Goal: Task Accomplishment & Management: Manage account settings

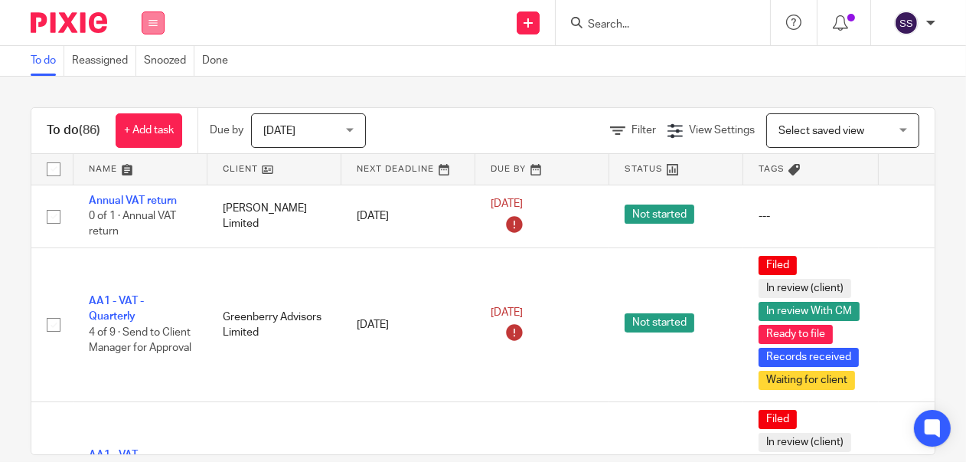
click at [148, 22] on button at bounding box center [153, 22] width 23 height 23
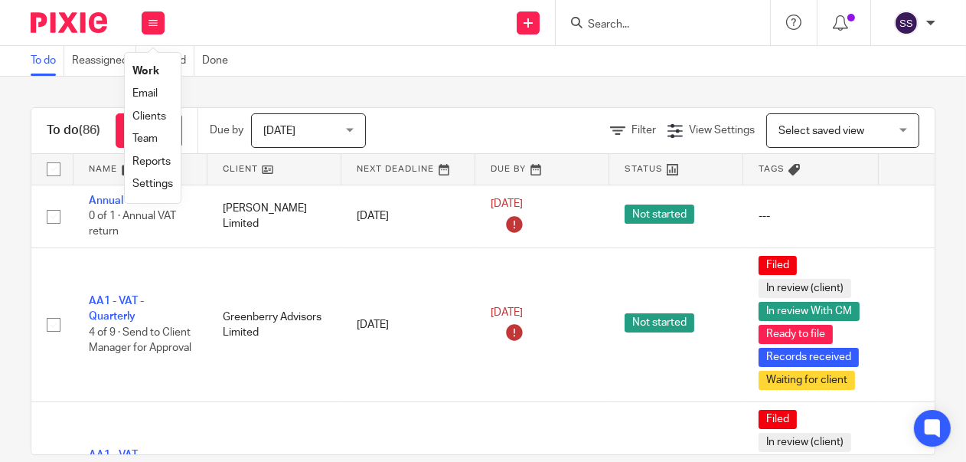
click at [148, 114] on link "Clients" at bounding box center [149, 116] width 34 height 11
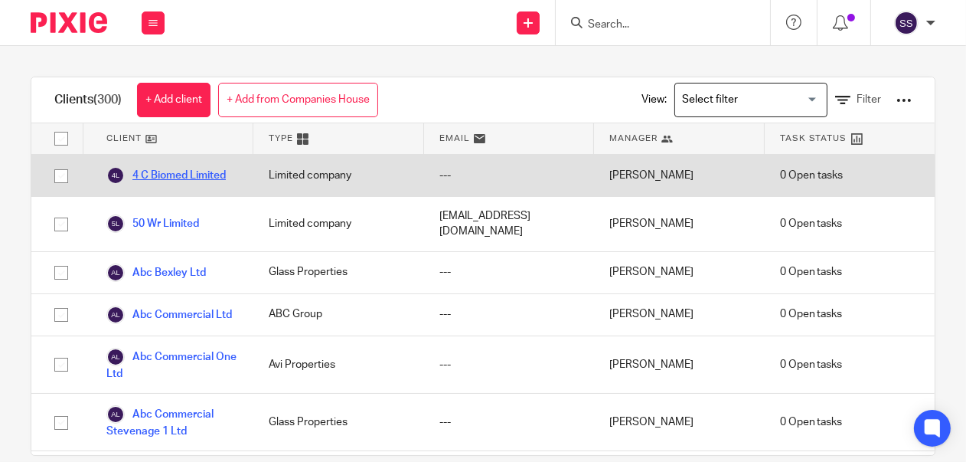
click at [211, 178] on link "4 C Biomed Limited" at bounding box center [165, 175] width 119 height 18
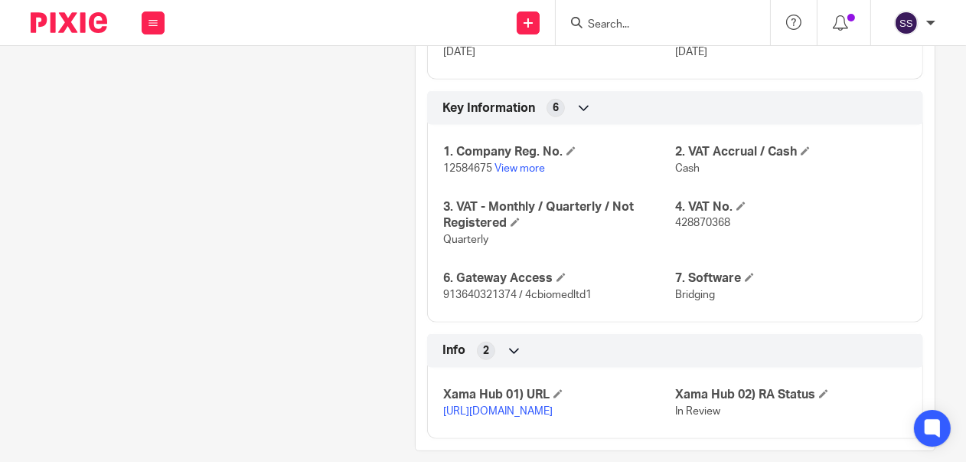
scroll to position [1193, 0]
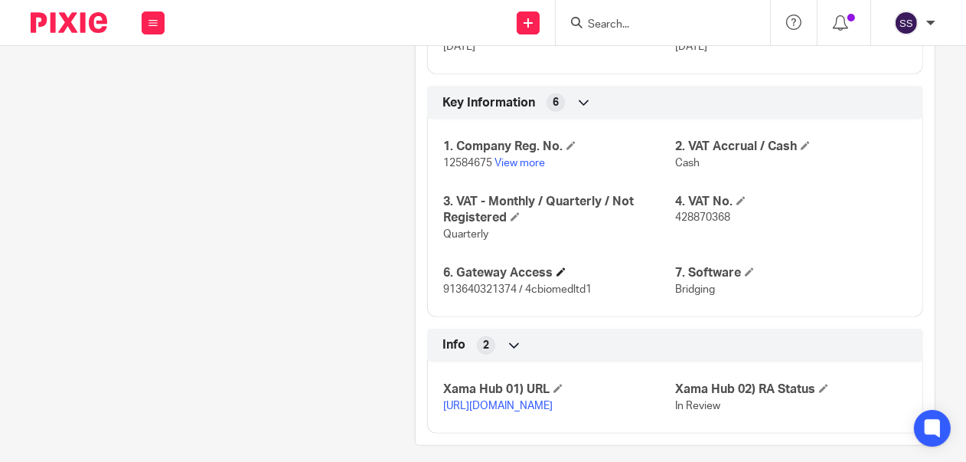
click at [513, 274] on h4 "6. Gateway Access" at bounding box center [559, 273] width 232 height 16
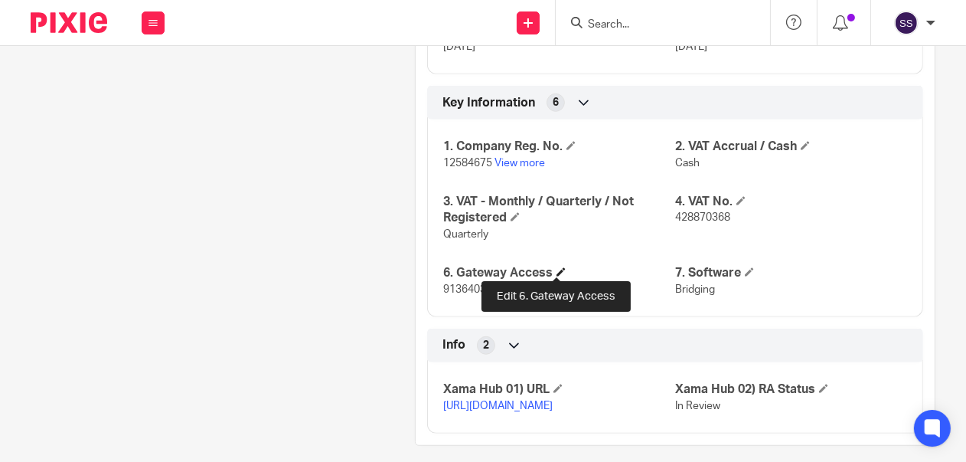
click at [557, 269] on span at bounding box center [561, 271] width 9 height 9
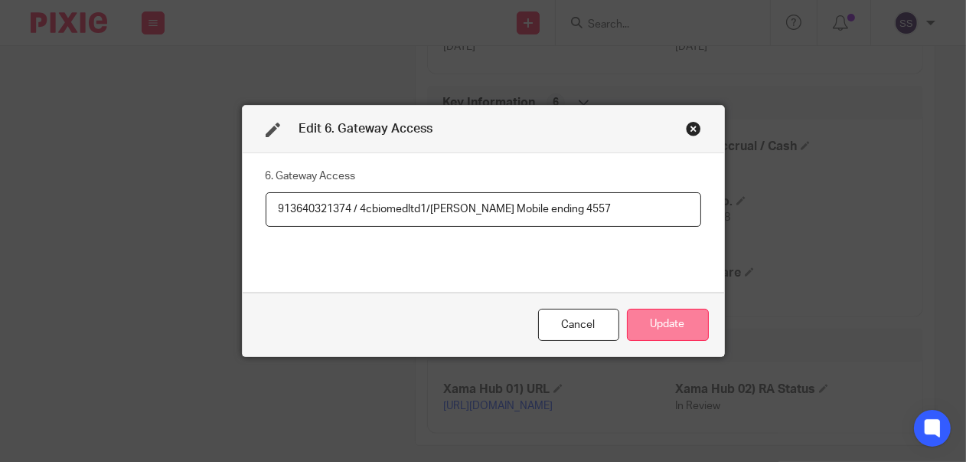
type input "913640321374 / 4cbiomedltd1/[PERSON_NAME] Mobile ending 4557"
click at [658, 332] on button "Update" at bounding box center [668, 325] width 82 height 33
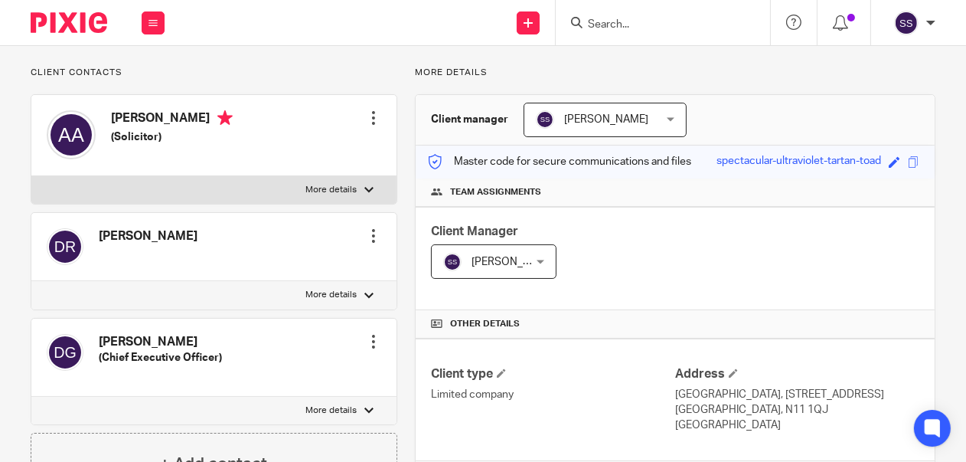
scroll to position [67, 0]
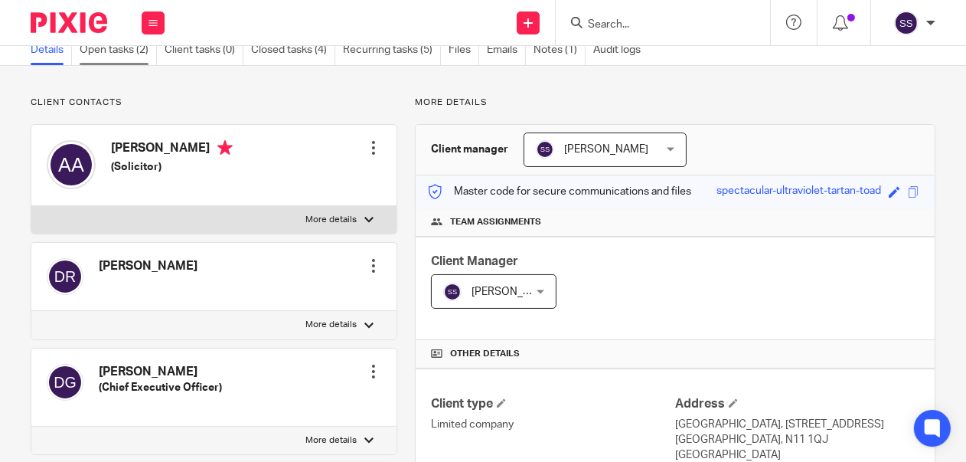
click at [116, 50] on link "Open tasks (2)" at bounding box center [118, 50] width 77 height 30
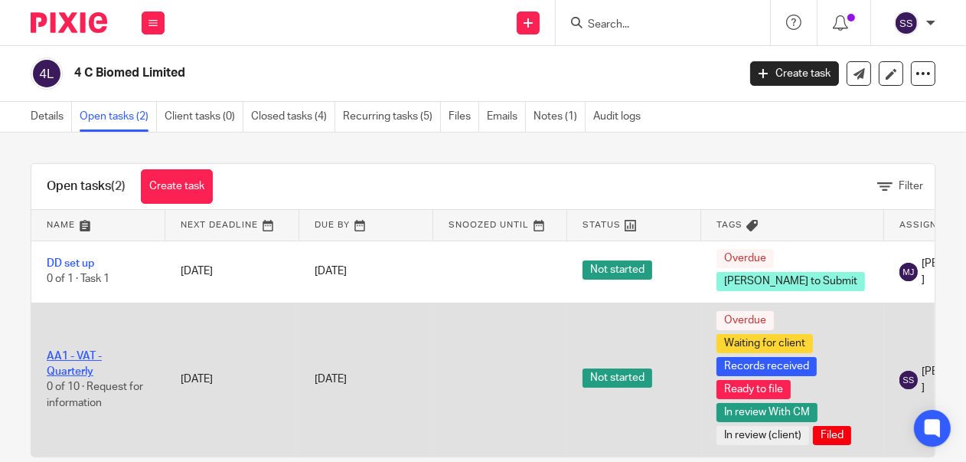
click at [77, 377] on link "AA1 - VAT - Quarterly" at bounding box center [74, 364] width 55 height 26
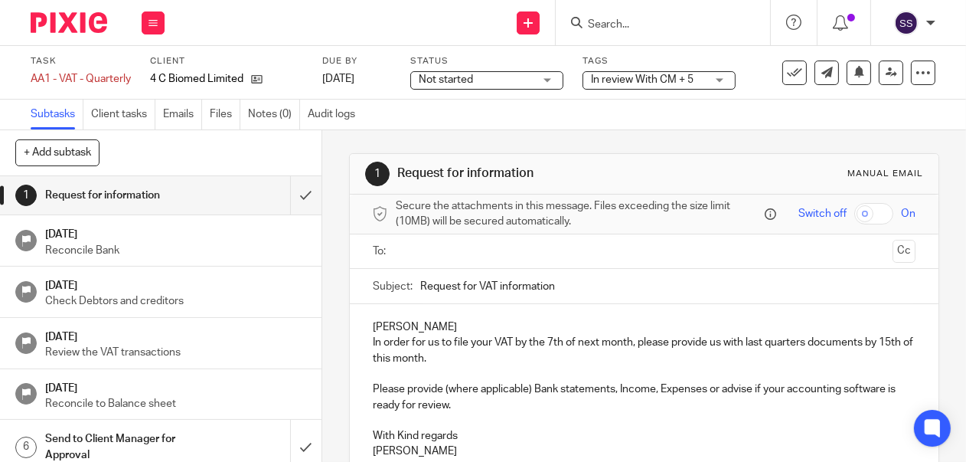
click at [723, 77] on div "In review With CM + 5" at bounding box center [659, 80] width 153 height 18
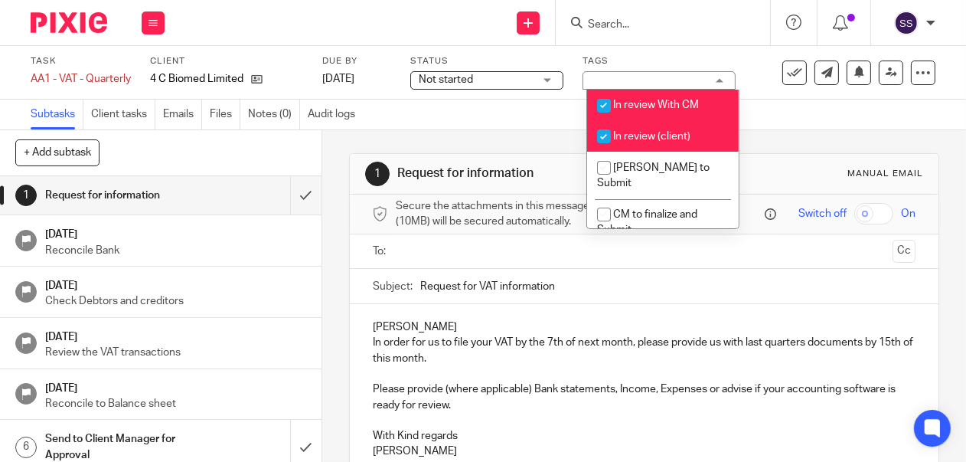
click at [618, 133] on span "In review (client)" at bounding box center [651, 136] width 77 height 11
checkbox input "false"
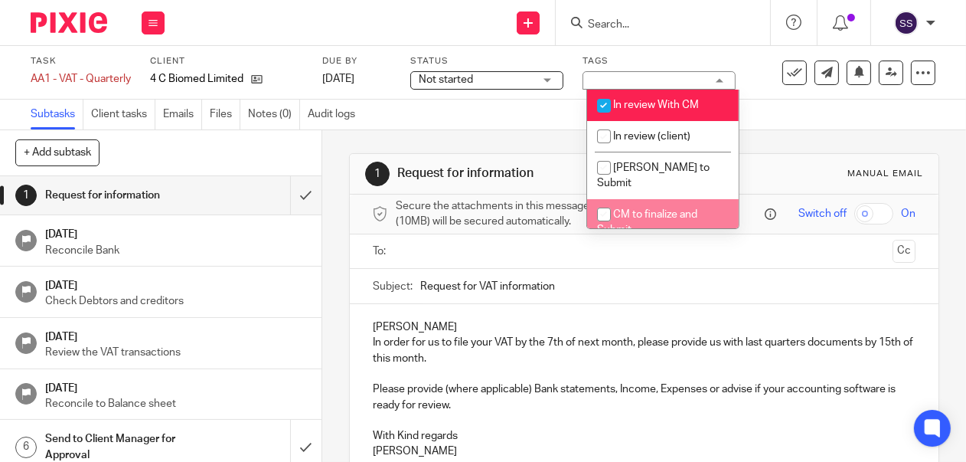
scroll to position [121, 0]
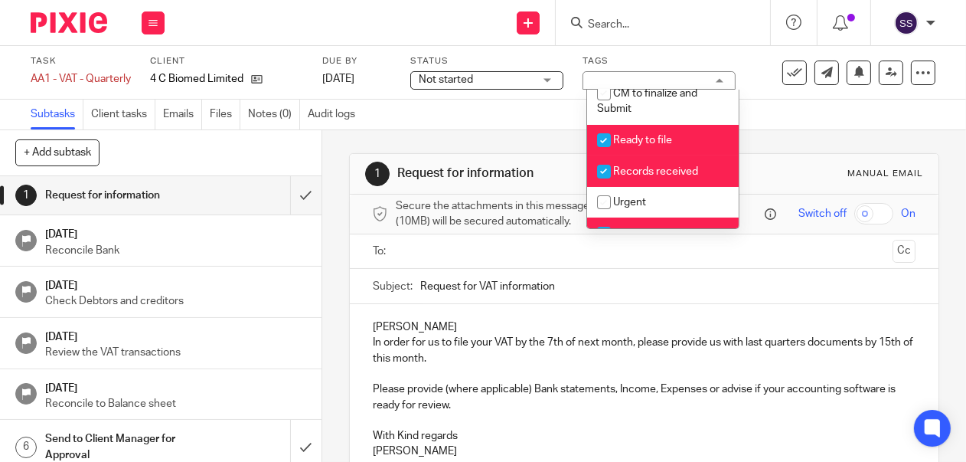
click at [622, 135] on span "Ready to file" at bounding box center [642, 140] width 59 height 11
checkbox input "false"
drag, startPoint x: 615, startPoint y: 151, endPoint x: 630, endPoint y: 178, distance: 30.9
click at [615, 157] on input "checkbox" at bounding box center [604, 171] width 29 height 29
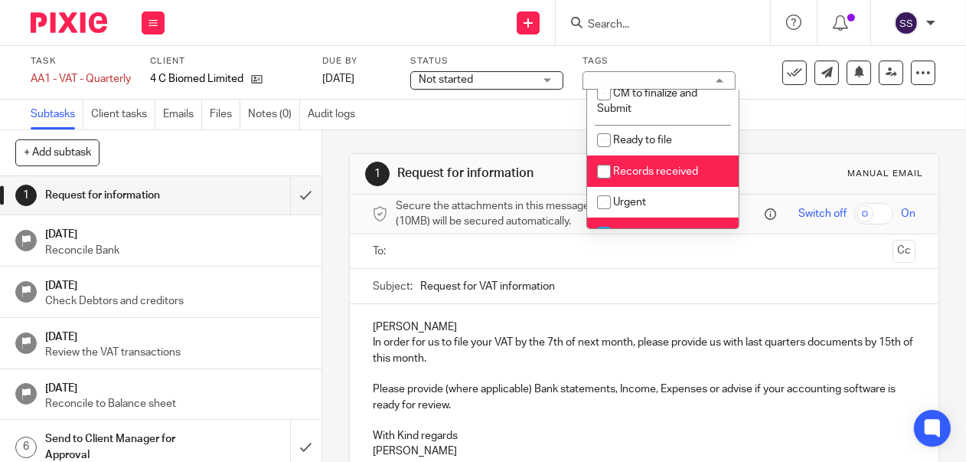
checkbox input "false"
drag, startPoint x: 610, startPoint y: 217, endPoint x: 674, endPoint y: 220, distance: 64.4
click at [610, 219] on input "checkbox" at bounding box center [604, 233] width 29 height 29
checkbox input "false"
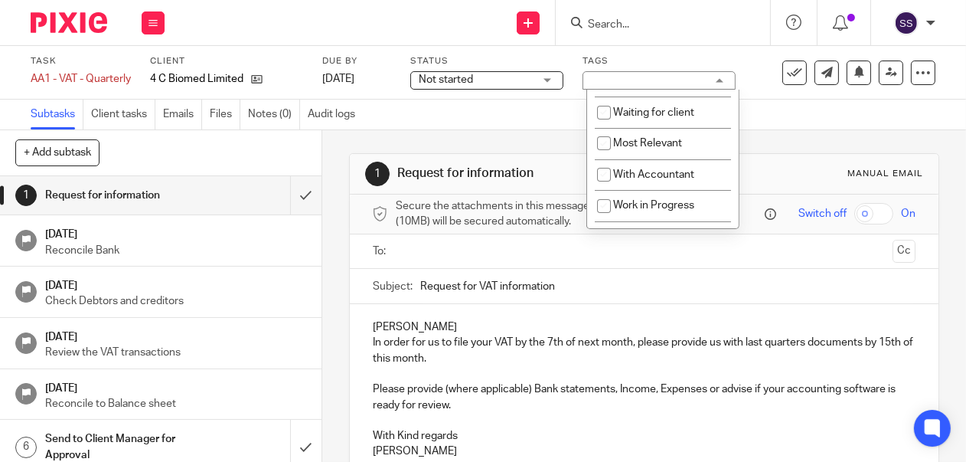
scroll to position [363, 0]
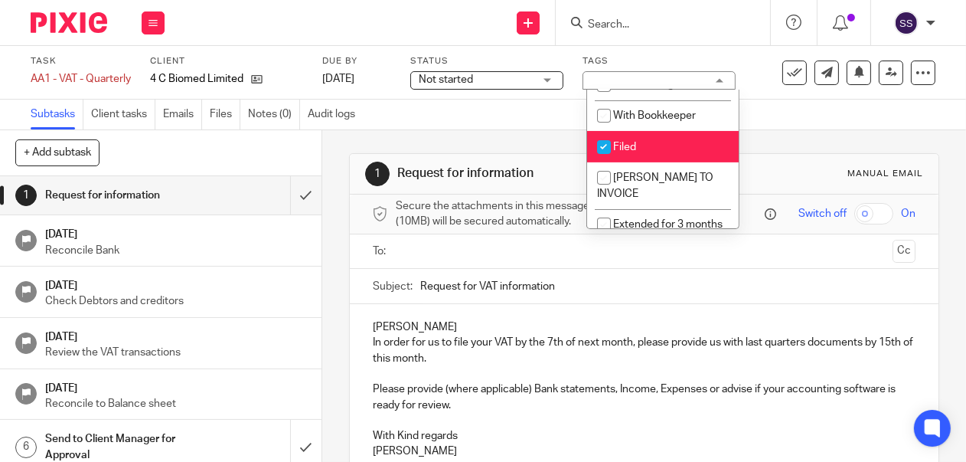
click at [597, 132] on input "checkbox" at bounding box center [604, 146] width 29 height 29
checkbox input "false"
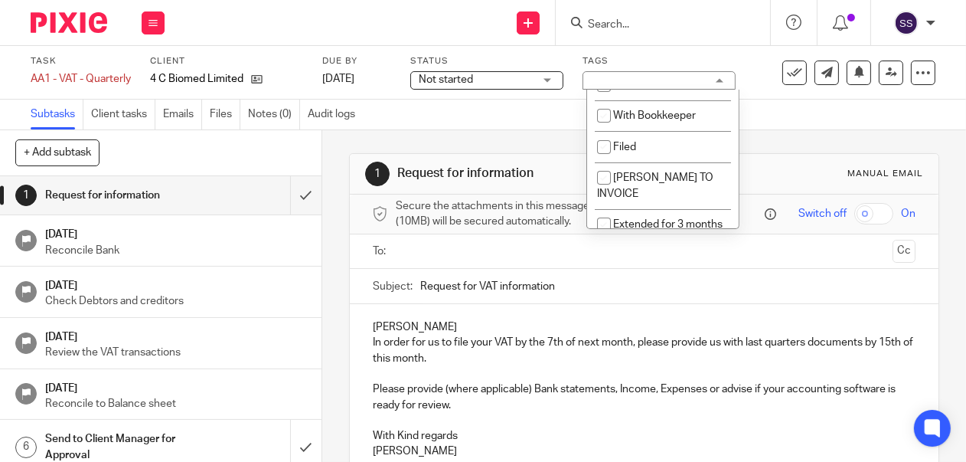
click at [548, 73] on div "Not started Not started" at bounding box center [486, 80] width 153 height 18
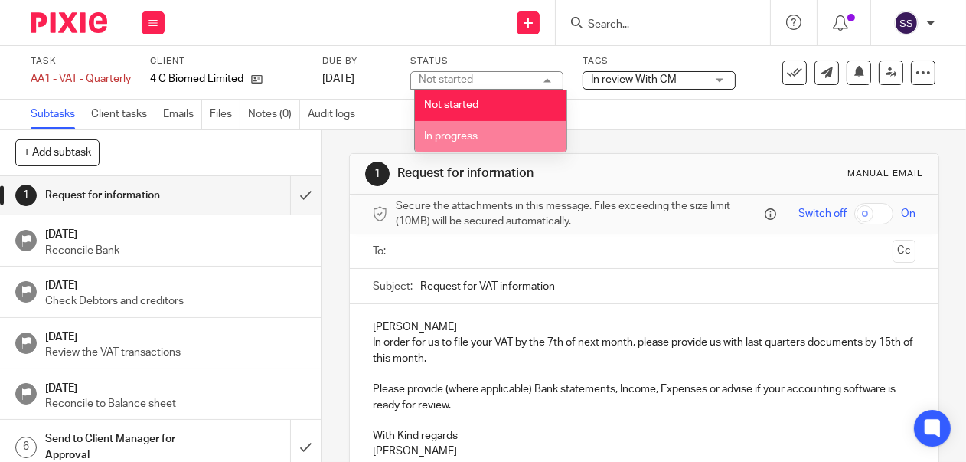
click at [492, 138] on li "In progress" at bounding box center [491, 136] width 152 height 31
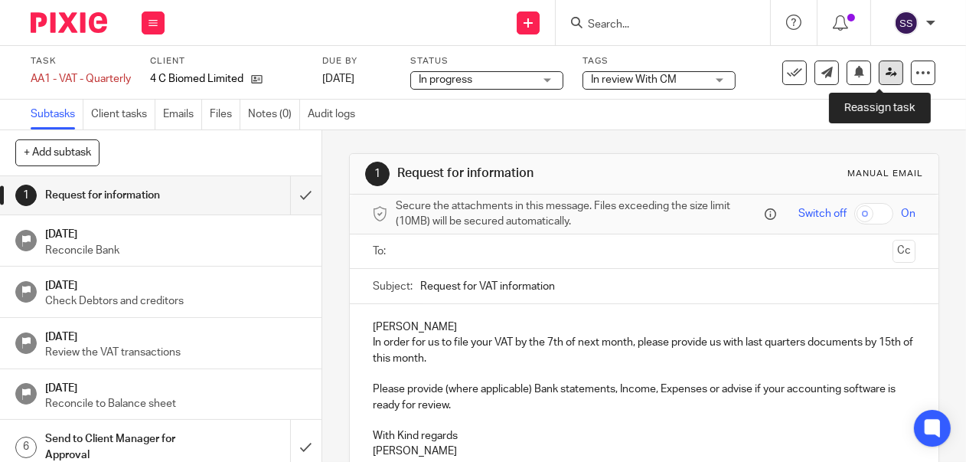
click at [886, 71] on icon at bounding box center [891, 72] width 11 height 11
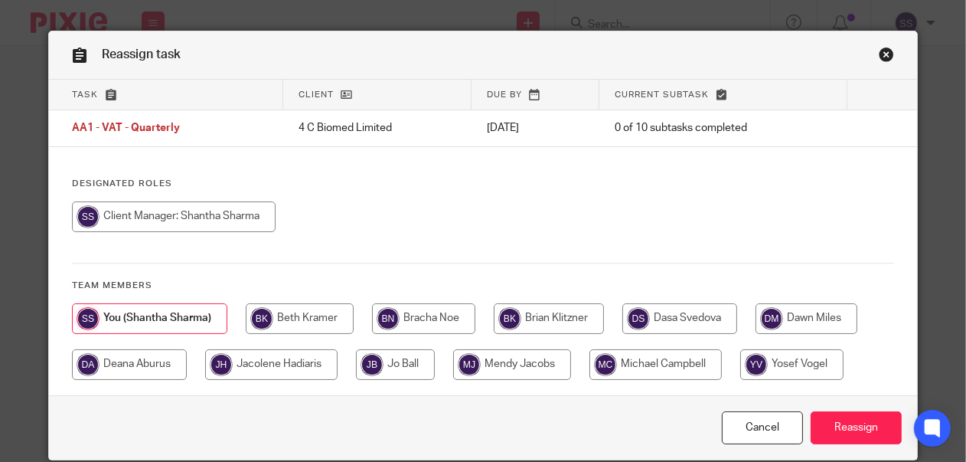
click at [391, 358] on input "radio" at bounding box center [395, 364] width 79 height 31
radio input "true"
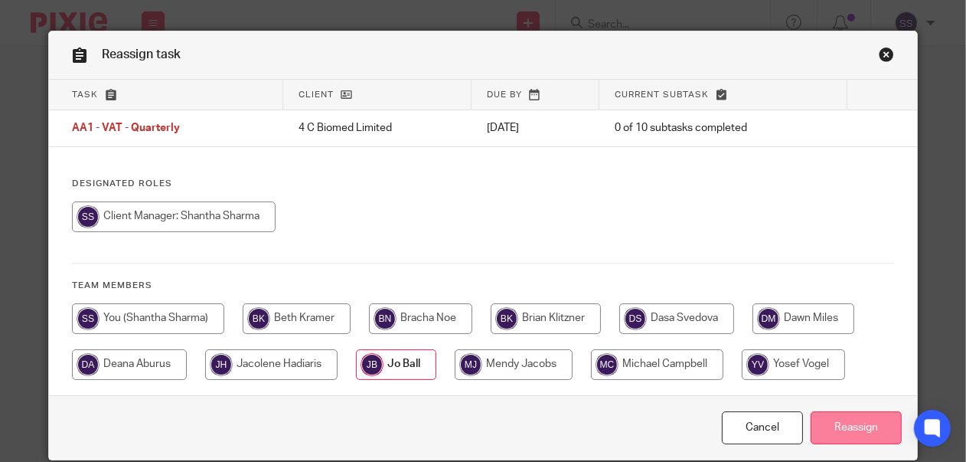
click at [868, 426] on input "Reassign" at bounding box center [856, 427] width 91 height 33
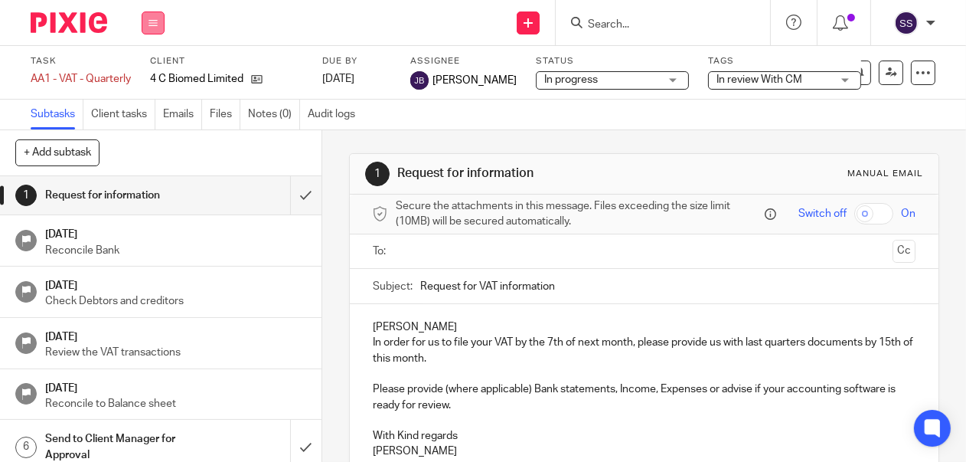
click at [149, 21] on icon at bounding box center [153, 22] width 9 height 9
click at [149, 120] on link "Clients" at bounding box center [149, 116] width 34 height 11
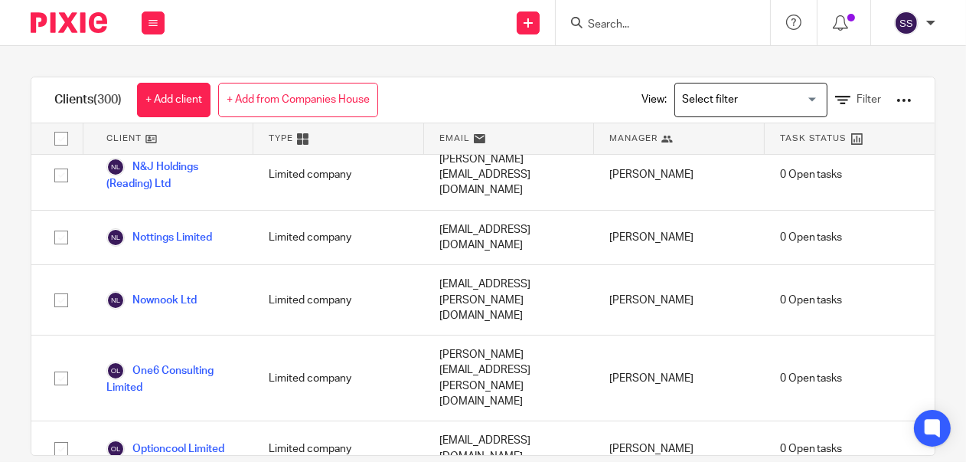
scroll to position [12362, 0]
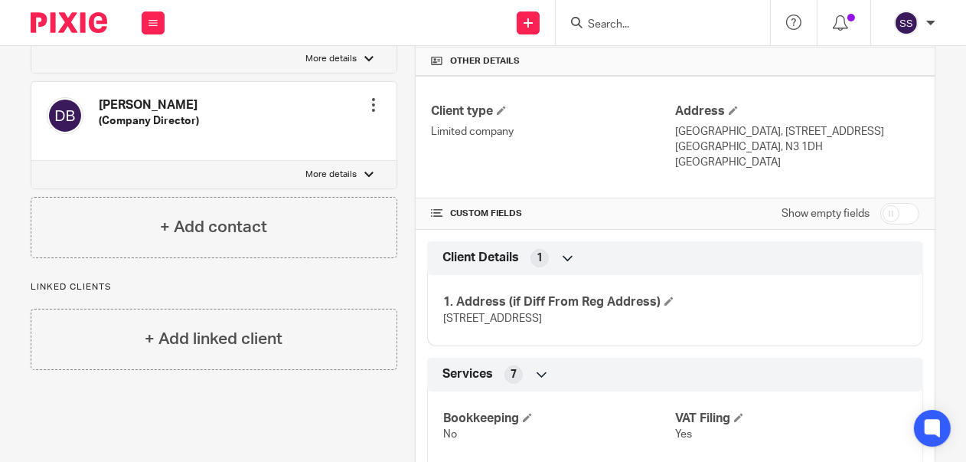
scroll to position [343, 0]
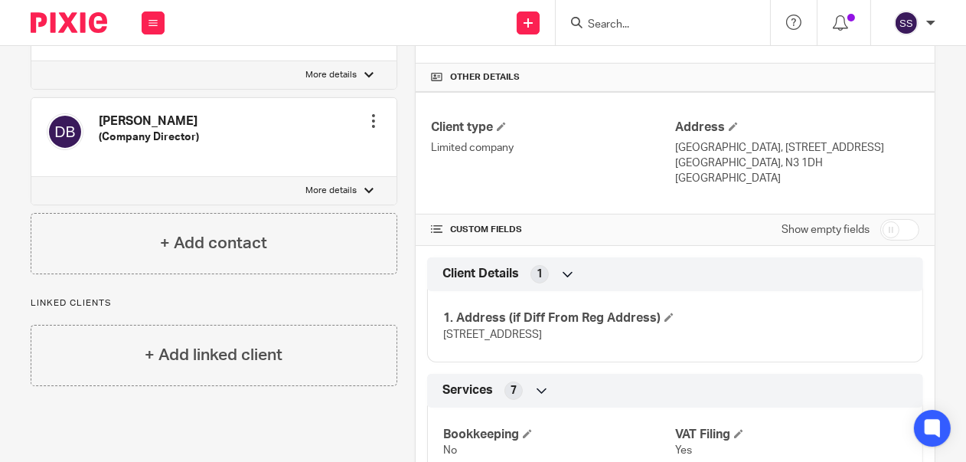
click at [903, 239] on input "checkbox" at bounding box center [900, 229] width 39 height 21
checkbox input "true"
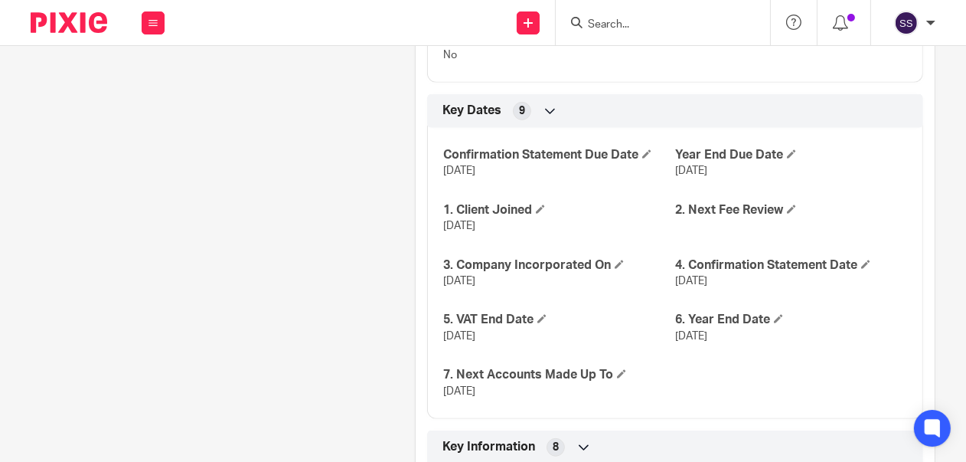
scroll to position [1191, 0]
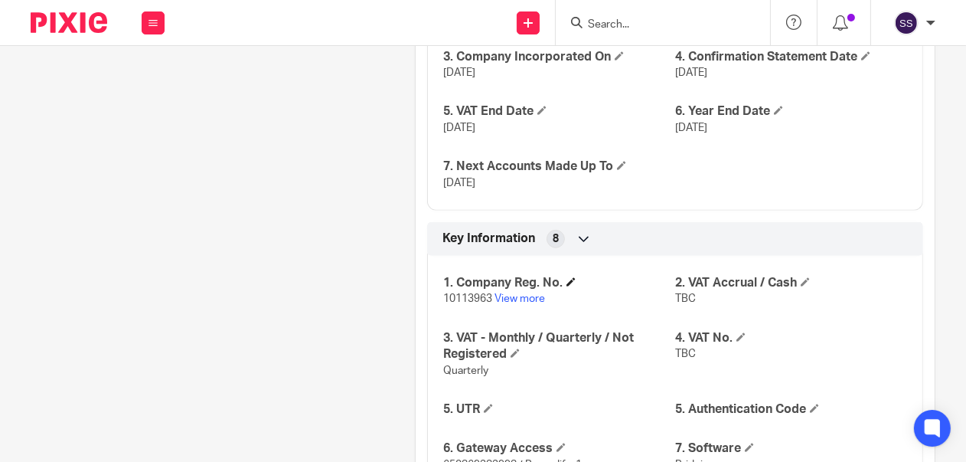
click at [666, 291] on h4 "1. Company Reg. No." at bounding box center [559, 283] width 232 height 16
click at [697, 291] on h4 "2. VAT Accrual / Cash" at bounding box center [791, 283] width 232 height 16
click at [804, 291] on h4 "2. VAT Accrual / Cash" at bounding box center [791, 283] width 232 height 16
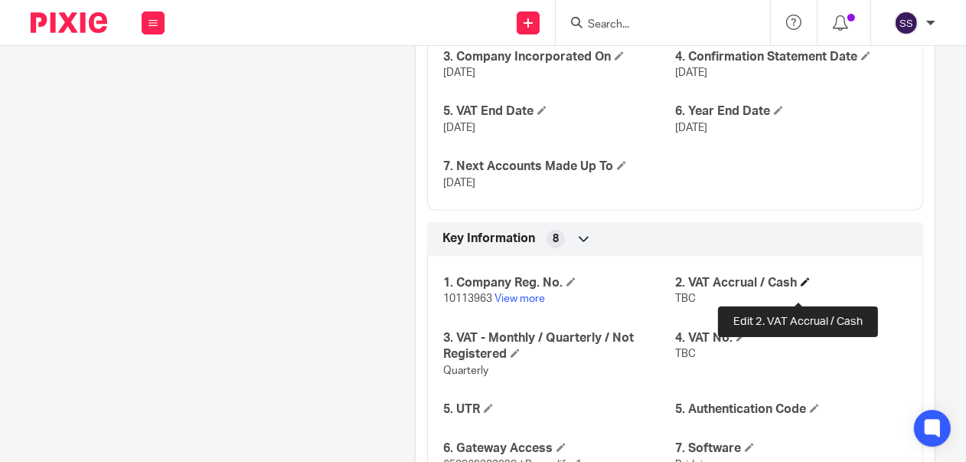
click at [801, 286] on span at bounding box center [805, 281] width 9 height 9
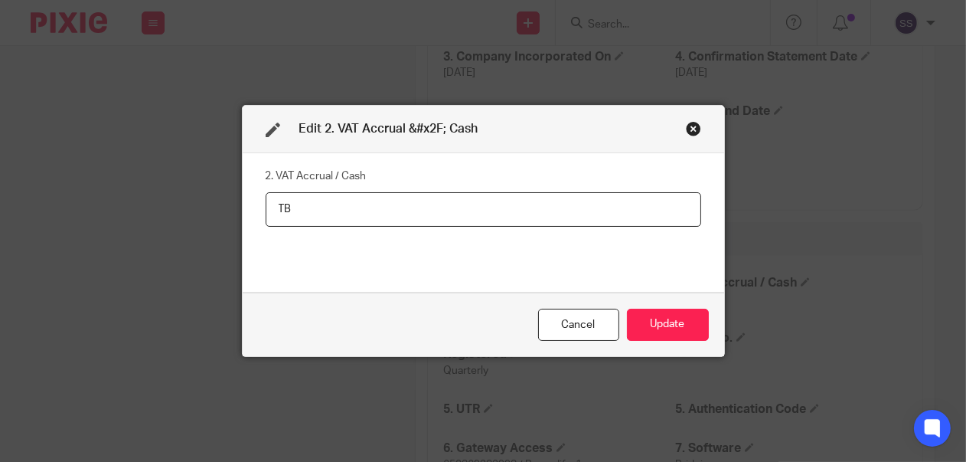
type input "T"
type input "Cash"
click at [639, 333] on button "Update" at bounding box center [668, 325] width 82 height 33
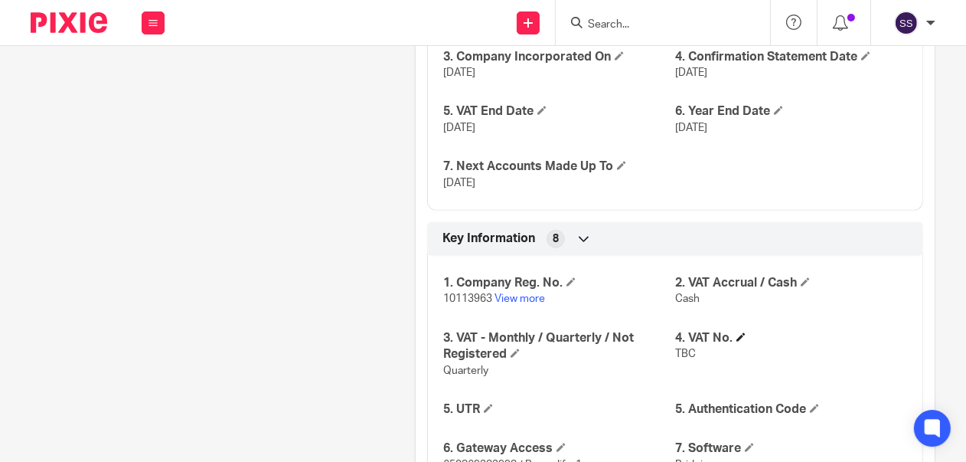
click at [729, 346] on h4 "4. VAT No." at bounding box center [791, 338] width 232 height 16
click at [702, 346] on h4 "4. VAT No." at bounding box center [791, 338] width 232 height 16
click at [737, 342] on span at bounding box center [741, 336] width 9 height 9
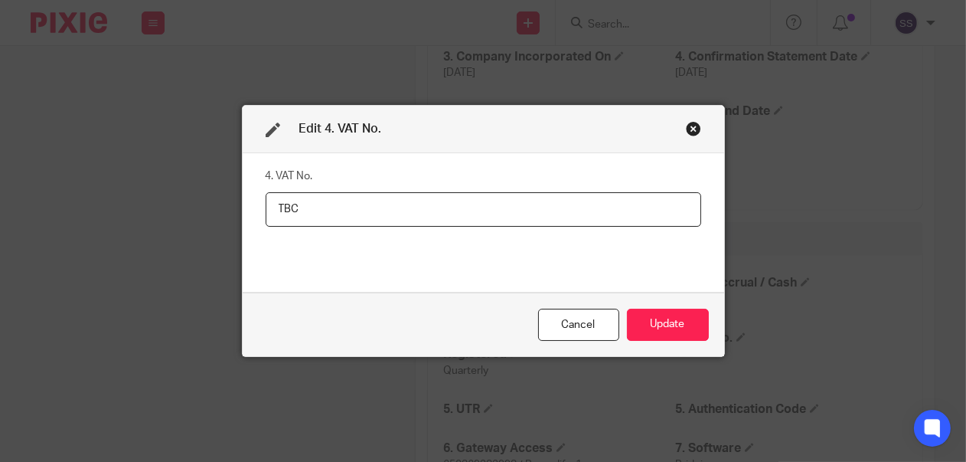
drag, startPoint x: 290, startPoint y: 208, endPoint x: 249, endPoint y: 209, distance: 41.4
click at [247, 209] on div "4. VAT No. TBC" at bounding box center [484, 222] width 482 height 139
paste input "249171396"
type input "249171396"
click at [671, 319] on button "Update" at bounding box center [668, 325] width 82 height 33
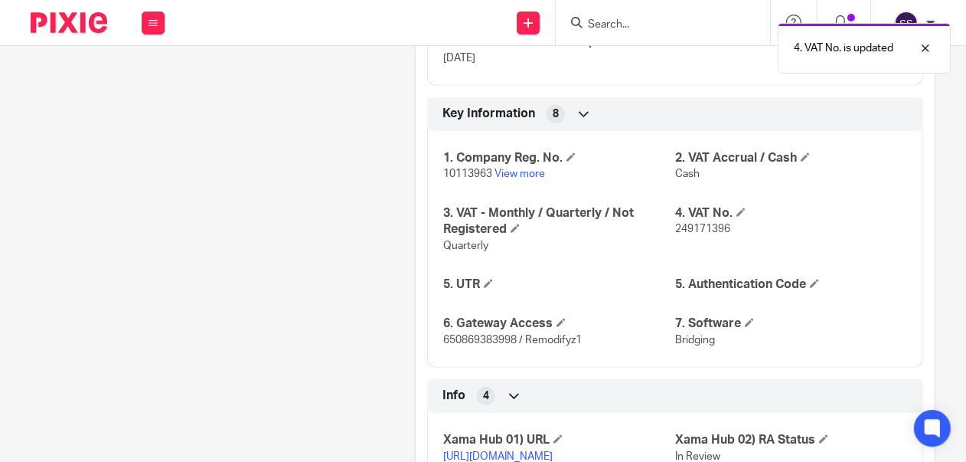
scroll to position [1332, 0]
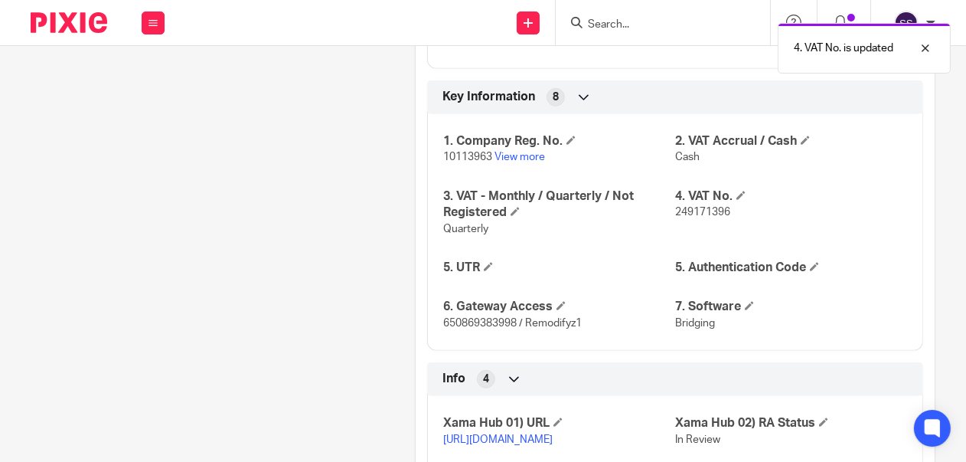
click at [555, 329] on span "650869383998 / Remodifyz1" at bounding box center [512, 323] width 139 height 11
click at [525, 329] on span "650869383998 / Remodifyz1" at bounding box center [512, 323] width 139 height 11
click at [551, 315] on h4 "6. Gateway Access" at bounding box center [559, 307] width 232 height 16
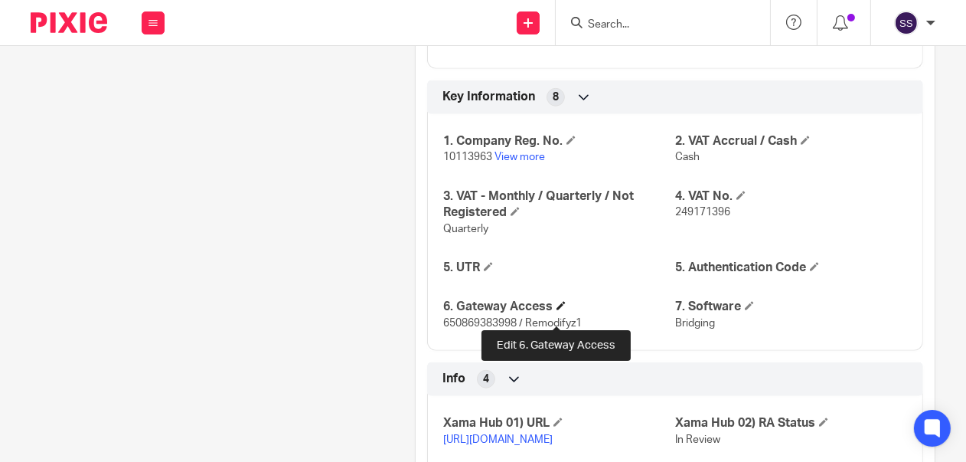
click at [557, 310] on span at bounding box center [561, 305] width 9 height 9
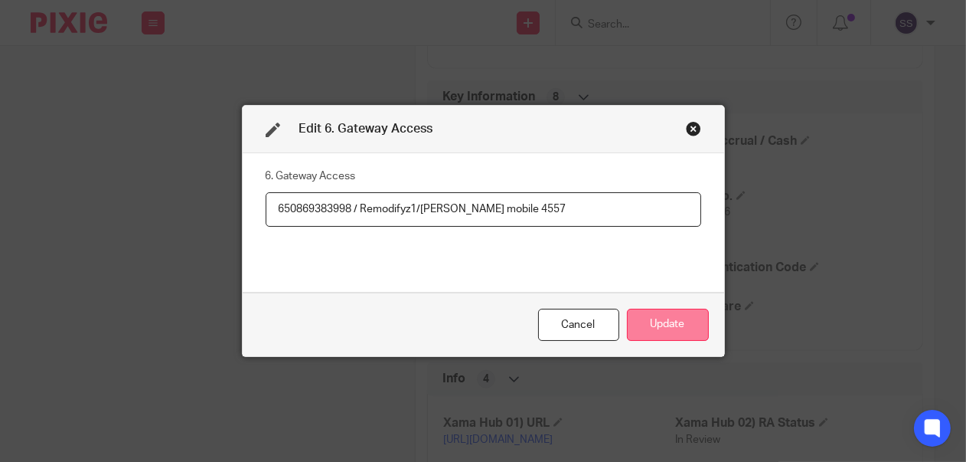
type input "650869383998 / Remodifyz1/Shantha mobile 4557"
click at [670, 329] on button "Update" at bounding box center [668, 325] width 82 height 33
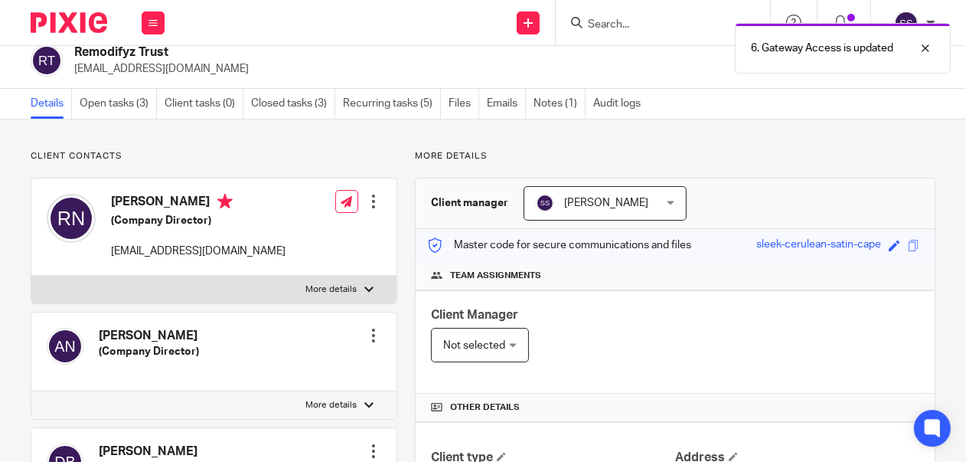
scroll to position [0, 0]
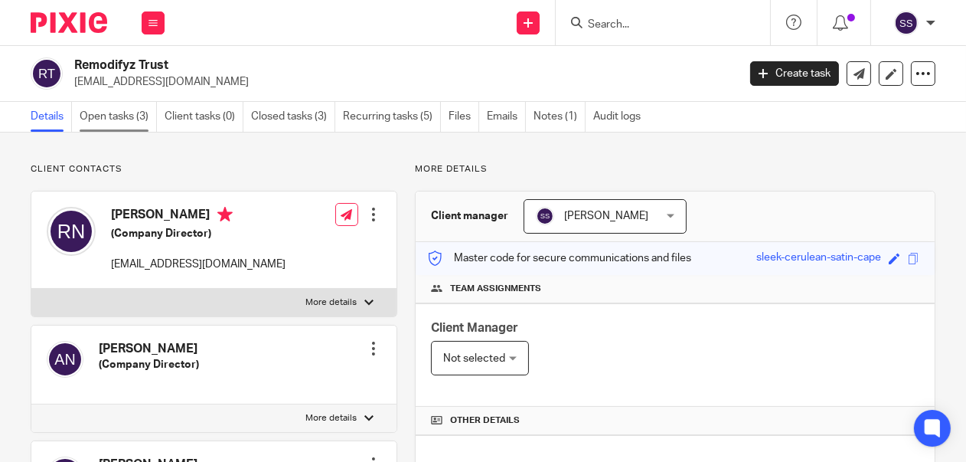
click at [114, 118] on link "Open tasks (3)" at bounding box center [118, 117] width 77 height 30
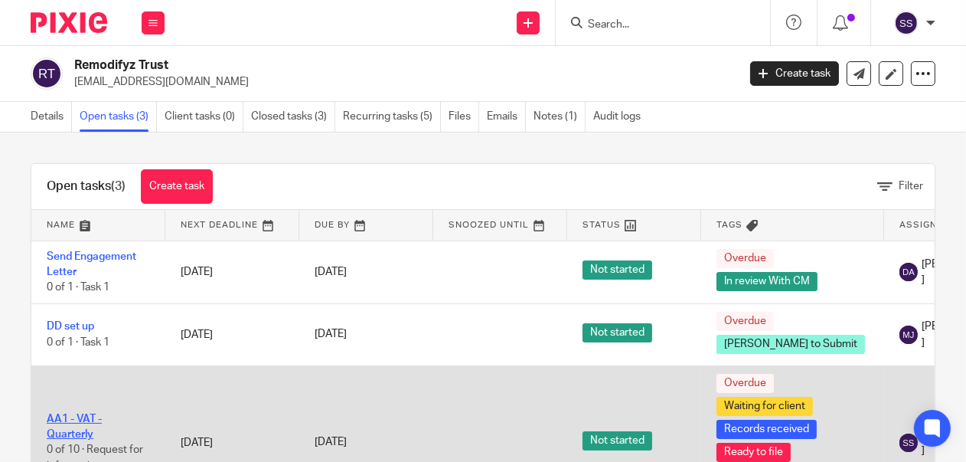
click at [77, 433] on link "AA1 - VAT - Quarterly" at bounding box center [74, 427] width 55 height 26
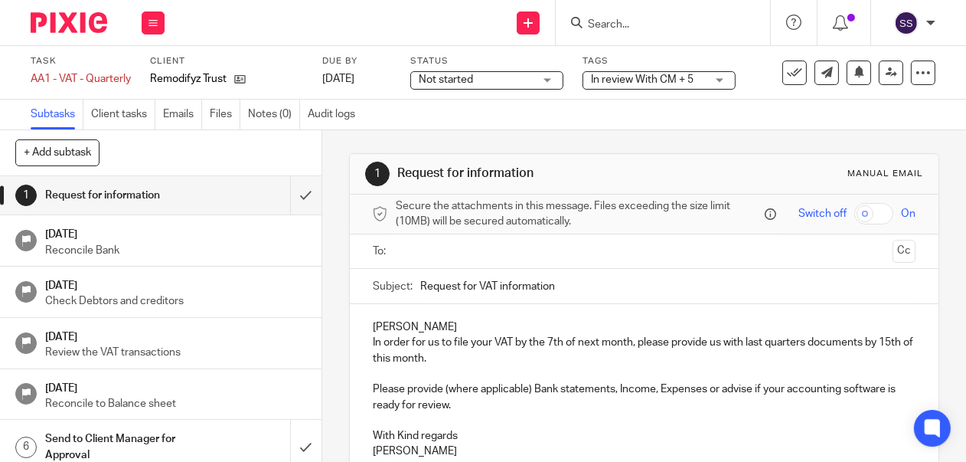
click at [724, 79] on div "In review With CM + 5" at bounding box center [659, 80] width 153 height 18
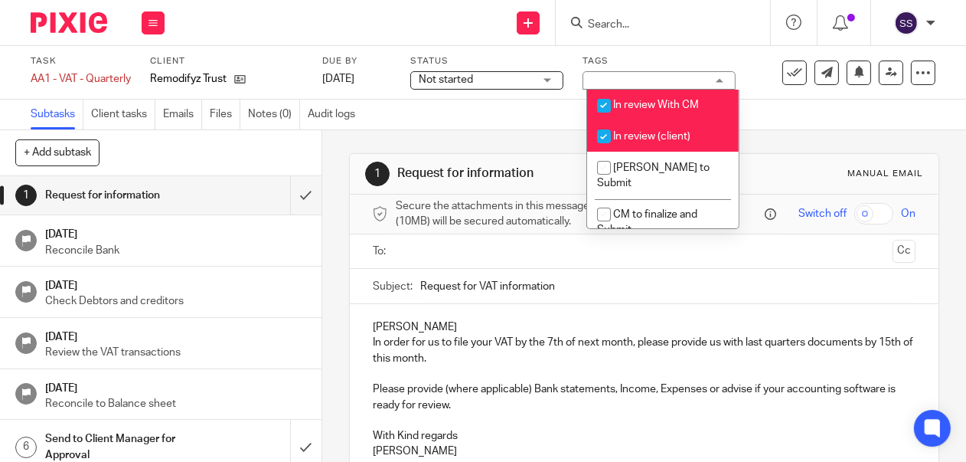
click at [645, 133] on span "In review (client)" at bounding box center [651, 136] width 77 height 11
checkbox input "false"
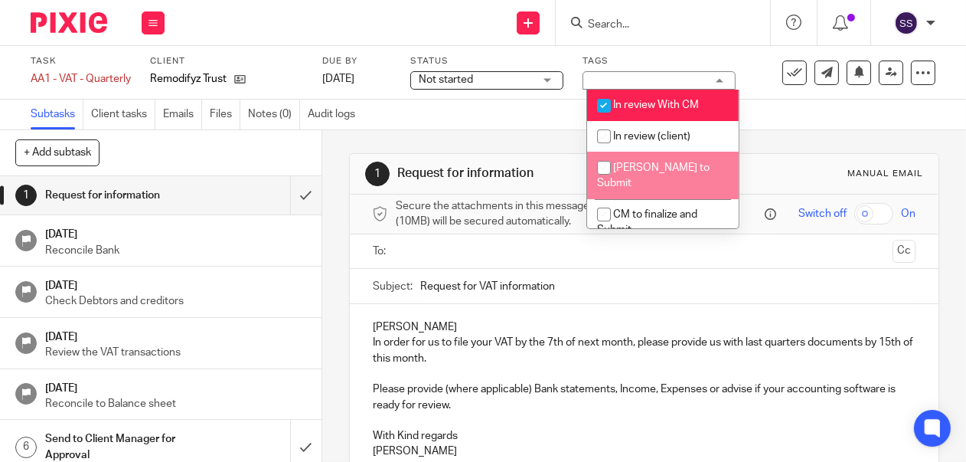
scroll to position [121, 0]
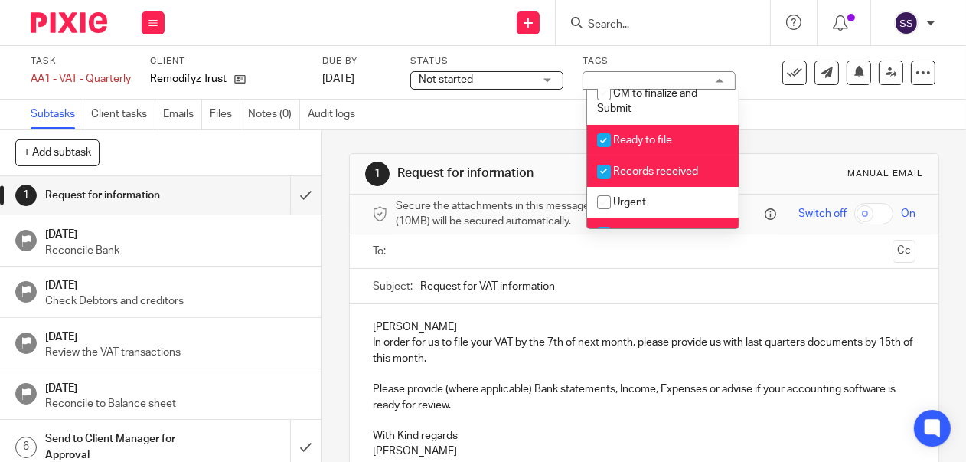
drag, startPoint x: 642, startPoint y: 123, endPoint x: 632, endPoint y: 154, distance: 32.9
click at [642, 135] on span "Ready to file" at bounding box center [642, 140] width 59 height 11
checkbox input "false"
drag, startPoint x: 619, startPoint y: 158, endPoint x: 621, endPoint y: 171, distance: 13.2
click at [618, 160] on li "Records received" at bounding box center [663, 170] width 152 height 31
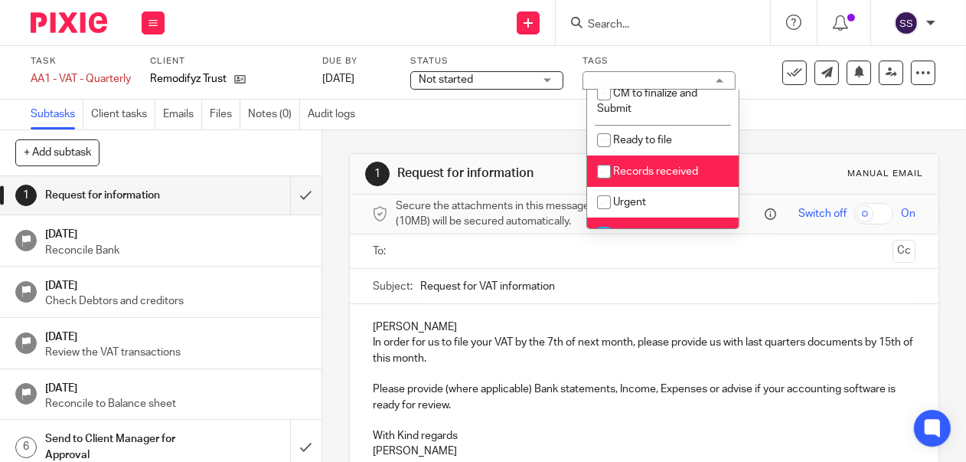
checkbox input "false"
drag, startPoint x: 603, startPoint y: 217, endPoint x: 645, endPoint y: 224, distance: 41.9
click at [606, 219] on input "checkbox" at bounding box center [604, 233] width 29 height 29
checkbox input "false"
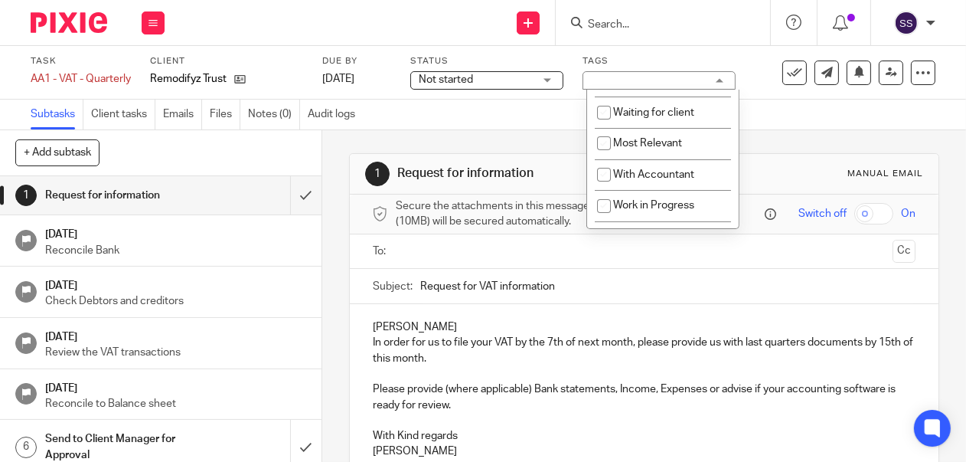
scroll to position [363, 0]
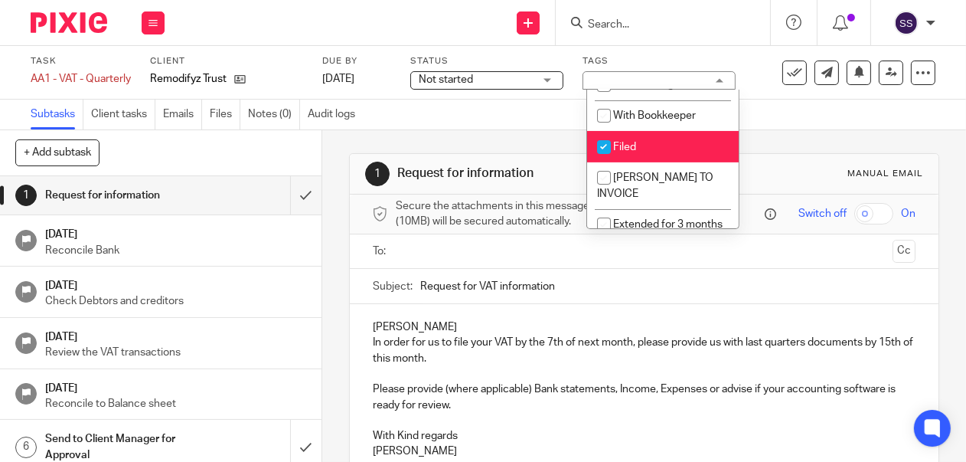
click at [620, 142] on span "Filed" at bounding box center [624, 147] width 23 height 11
checkbox input "false"
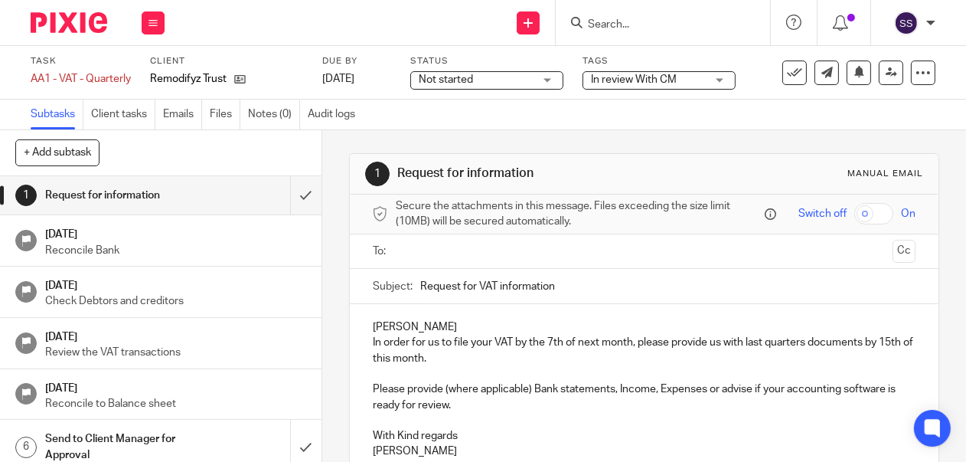
click at [548, 76] on div "Not started Not started" at bounding box center [486, 80] width 153 height 18
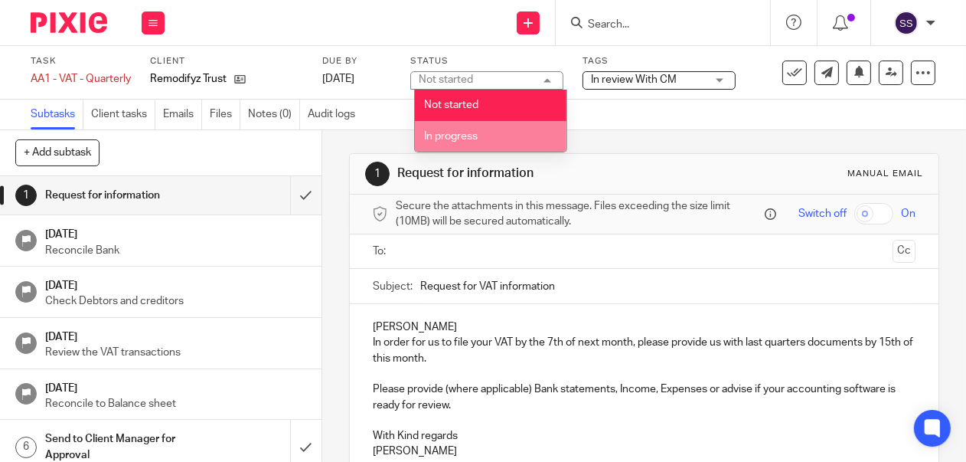
click at [478, 132] on span "In progress" at bounding box center [452, 136] width 54 height 11
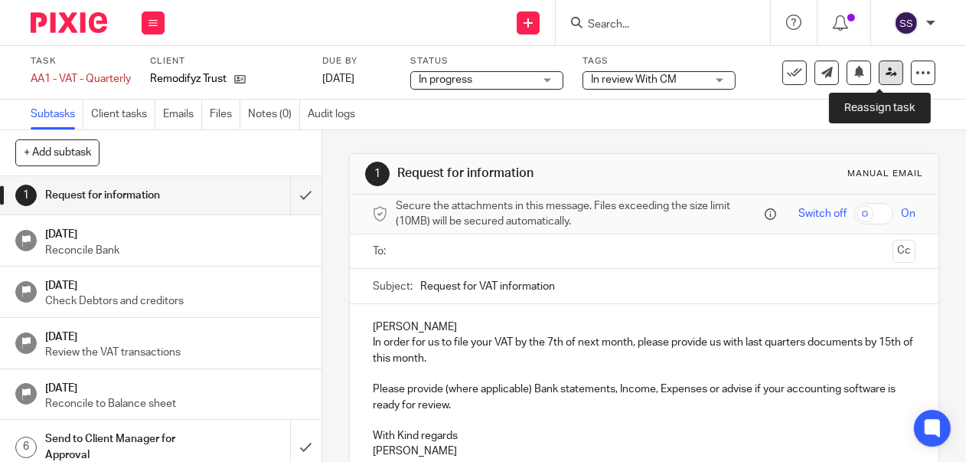
click at [886, 70] on icon at bounding box center [891, 72] width 11 height 11
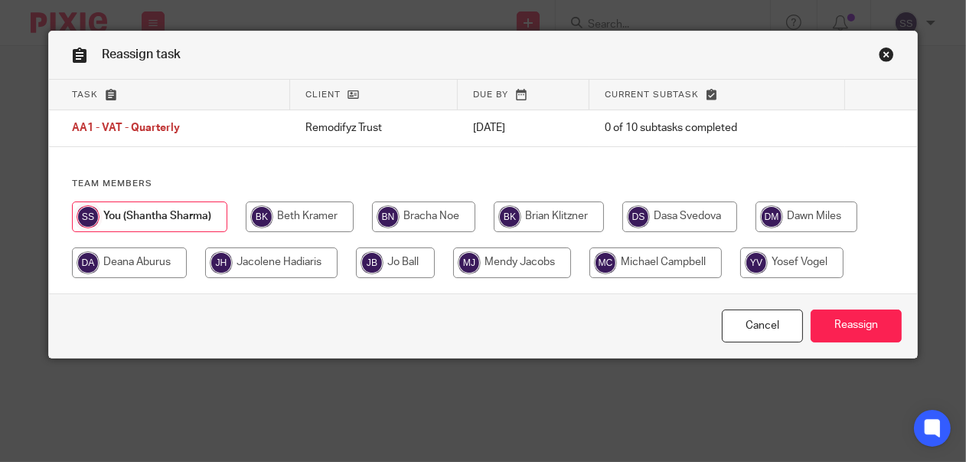
click at [405, 253] on input "radio" at bounding box center [395, 262] width 79 height 31
radio input "true"
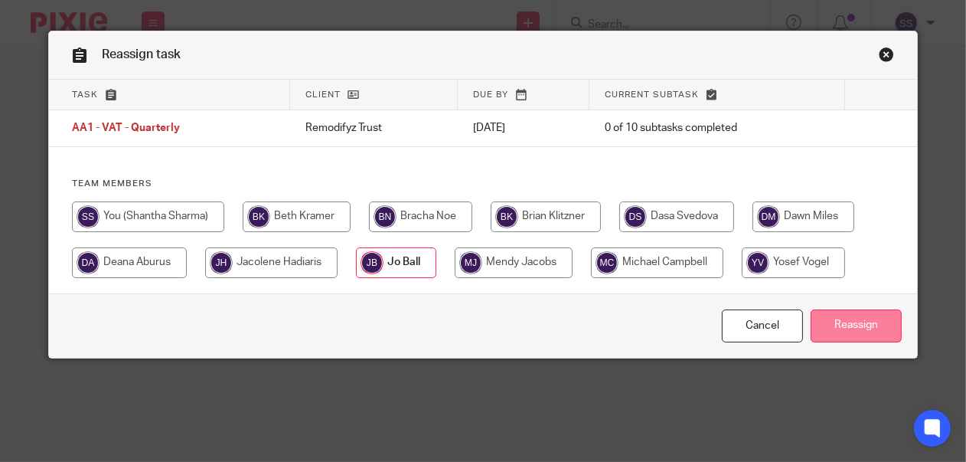
click at [858, 327] on input "Reassign" at bounding box center [856, 325] width 91 height 33
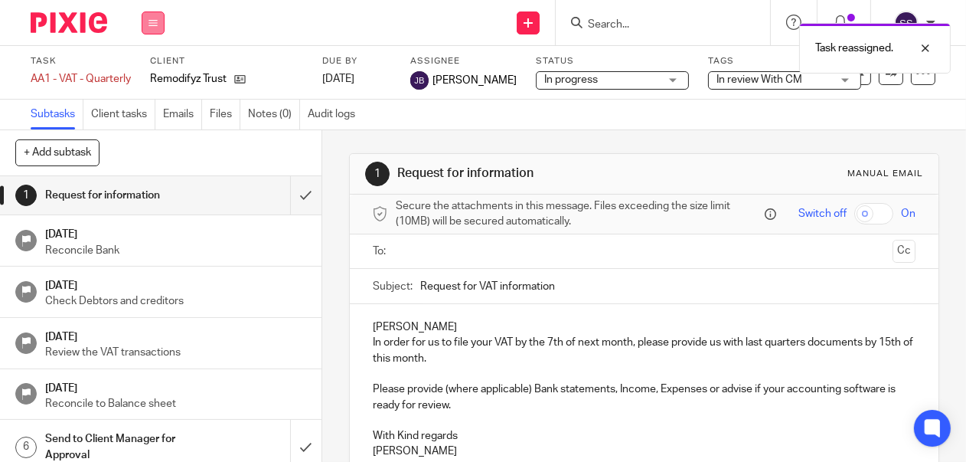
click at [160, 15] on button at bounding box center [153, 22] width 23 height 23
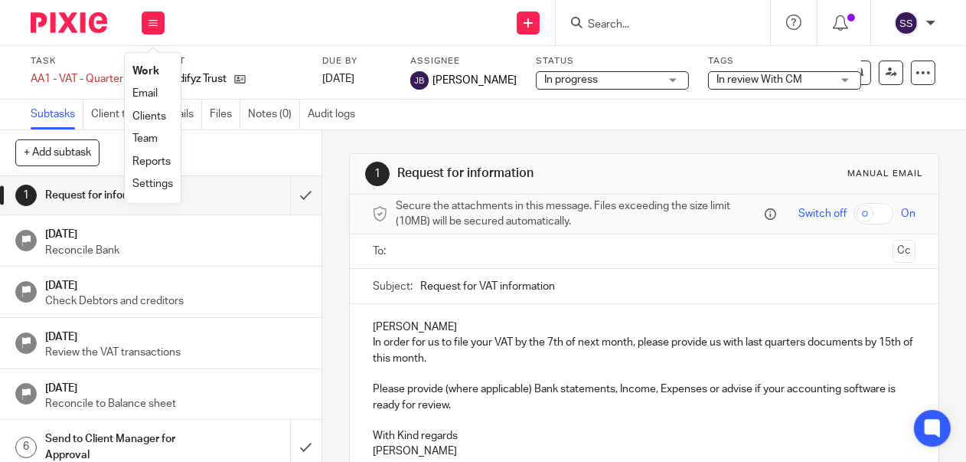
click at [148, 115] on link "Clients" at bounding box center [149, 116] width 34 height 11
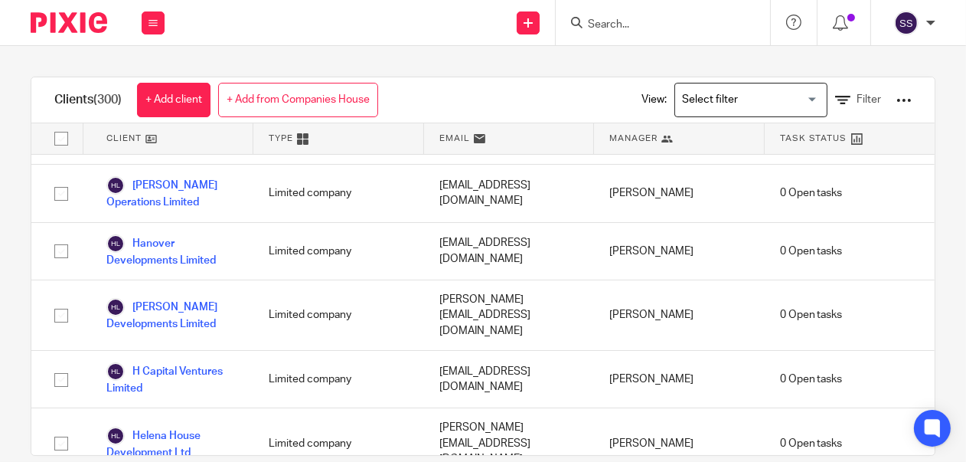
scroll to position [7880, 0]
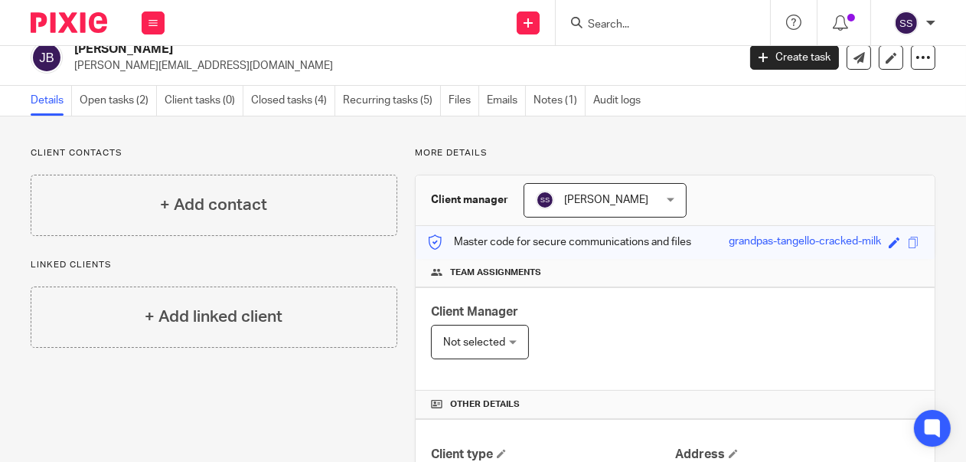
scroll to position [12, 0]
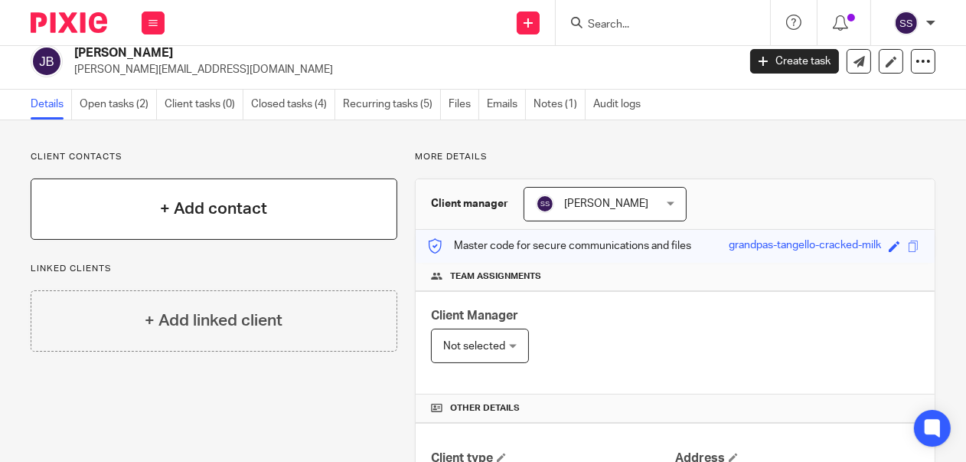
click at [227, 209] on h4 "+ Add contact" at bounding box center [213, 209] width 107 height 24
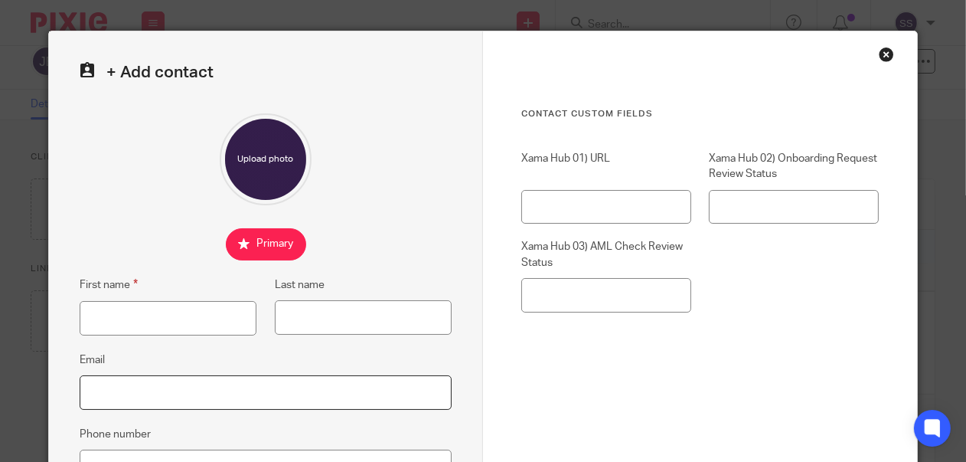
paste input "[EMAIL_ADDRESS][PERSON_NAME][DOMAIN_NAME]'"
type input "[EMAIL_ADDRESS][PERSON_NAME][DOMAIN_NAME]'"
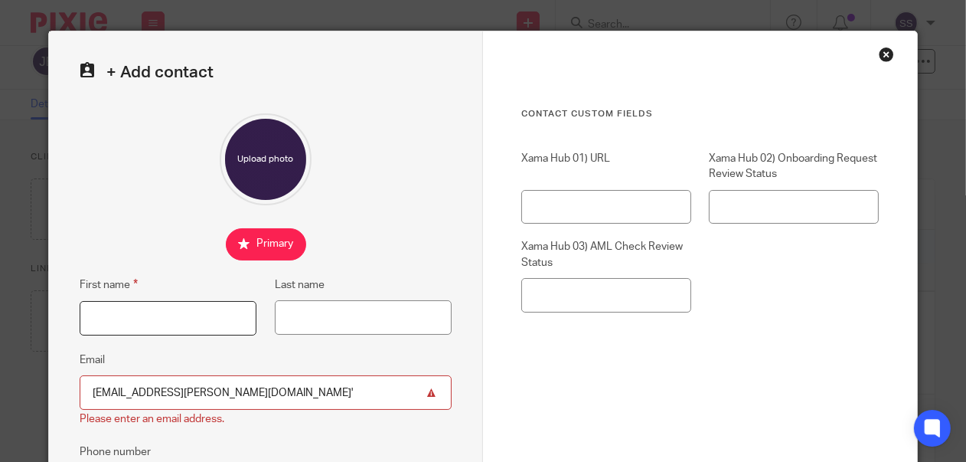
click at [96, 315] on input "First name" at bounding box center [168, 318] width 177 height 34
paste input "'grant.bushell@paicolex.ch'"
click at [87, 315] on input "'grant.bushell@paicolex.ch'" at bounding box center [168, 318] width 177 height 34
drag, startPoint x: 224, startPoint y: 321, endPoint x: 113, endPoint y: 318, distance: 110.3
click at [113, 318] on input "Grant.bushell@paicolex.ch'" at bounding box center [168, 318] width 177 height 34
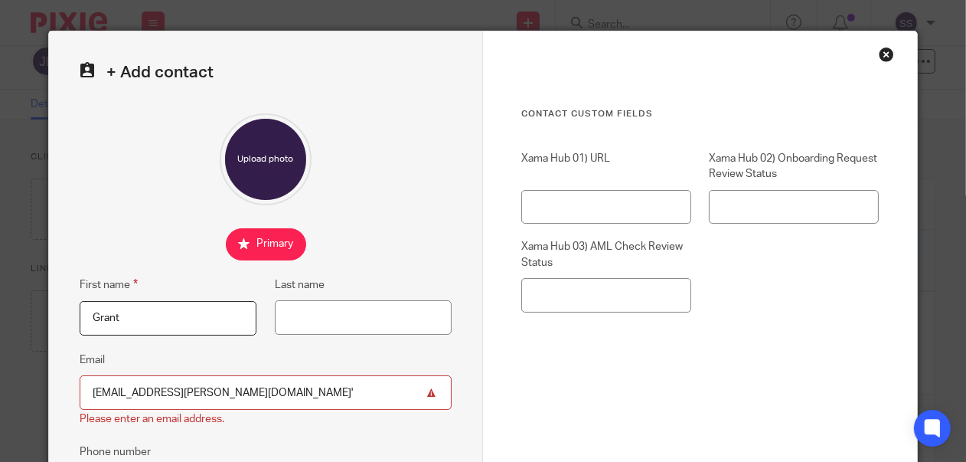
type input "Grant"
paste input "'grant.bushell@paicolex.ch'"
click at [309, 316] on input "'grant.bushell@paicolex.ch'" at bounding box center [363, 317] width 177 height 34
drag, startPoint x: 311, startPoint y: 317, endPoint x: 247, endPoint y: 313, distance: 63.7
click at [247, 313] on div "First name Grant Last name 'grant.bushell@paicolex.ch'" at bounding box center [257, 313] width 390 height 75
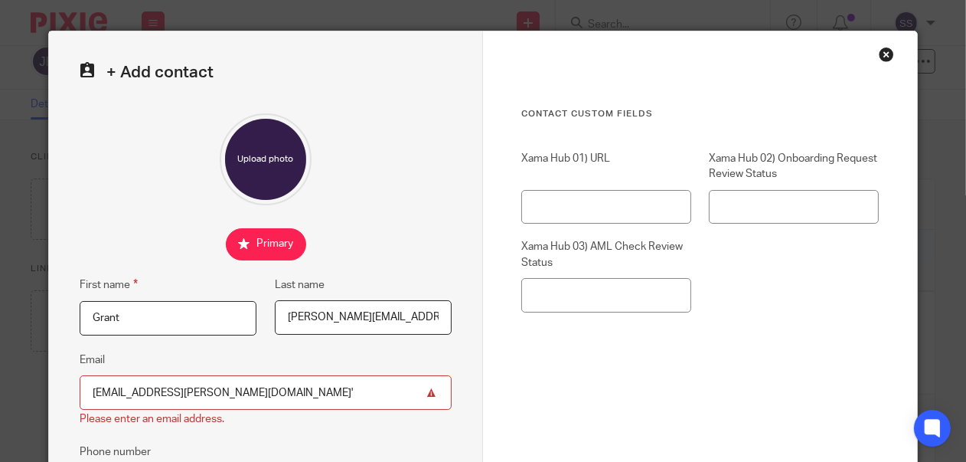
drag, startPoint x: 416, startPoint y: 313, endPoint x: 321, endPoint y: 311, distance: 95.0
click at [321, 311] on input "Bushell@paicolex.ch'" at bounding box center [363, 317] width 177 height 34
type input "Bushell"
click at [235, 388] on input "'grant.bushell@paicolex.ch'" at bounding box center [266, 392] width 372 height 34
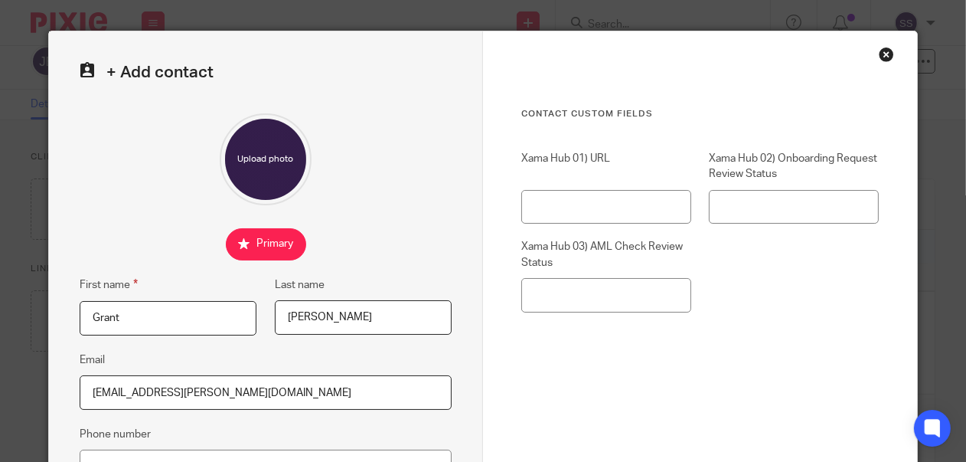
click at [81, 387] on input "'grant.bushell@paicolex.ch" at bounding box center [266, 392] width 372 height 34
type input "[EMAIL_ADDRESS][PERSON_NAME][DOMAIN_NAME]"
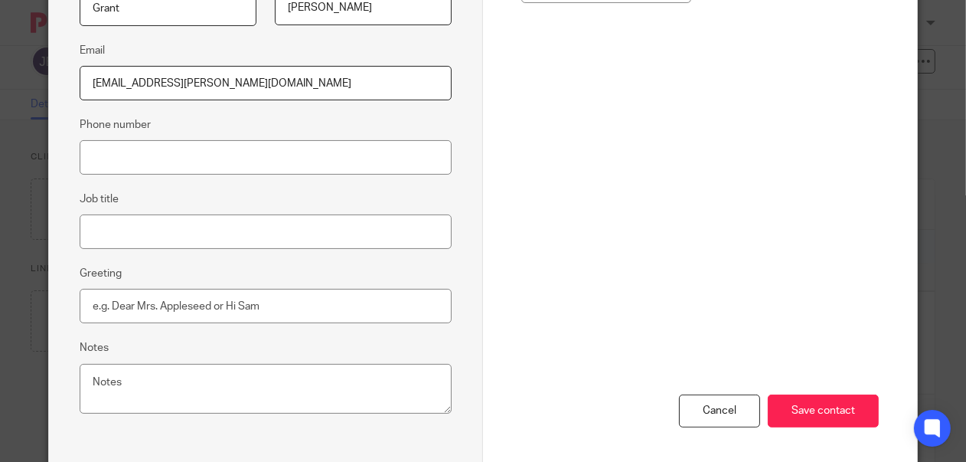
scroll to position [313, 0]
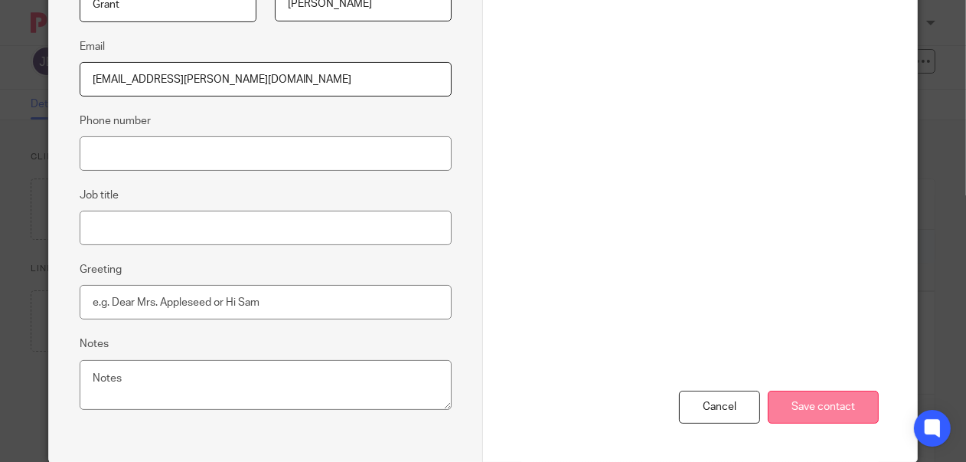
click at [814, 405] on input "Save contact" at bounding box center [823, 407] width 111 height 33
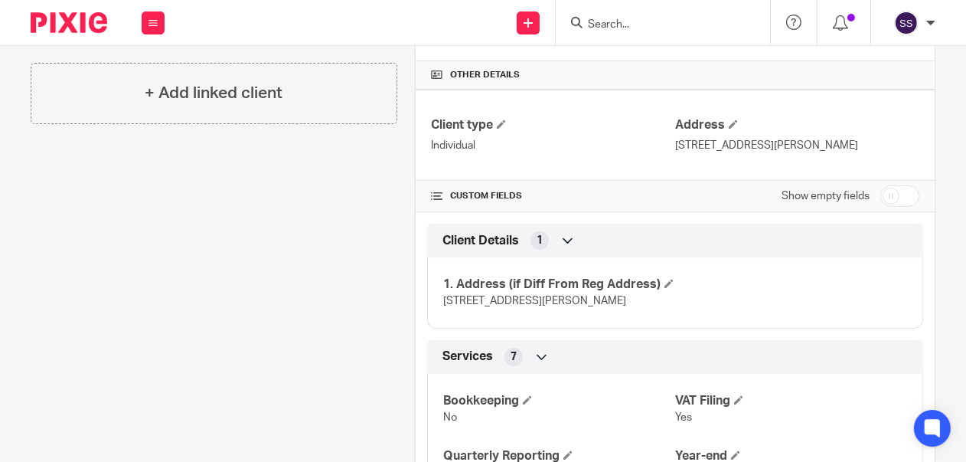
scroll to position [347, 0]
click at [904, 184] on input "checkbox" at bounding box center [900, 194] width 39 height 21
checkbox input "true"
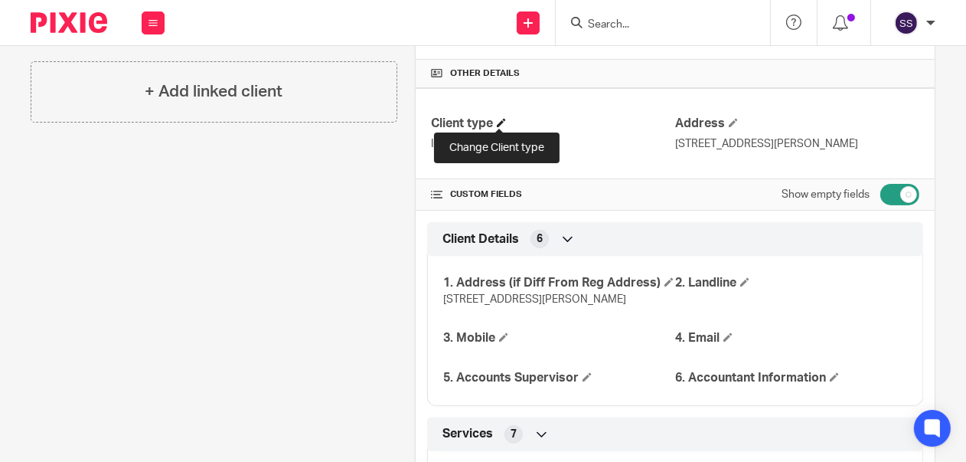
click at [499, 119] on span at bounding box center [501, 122] width 9 height 9
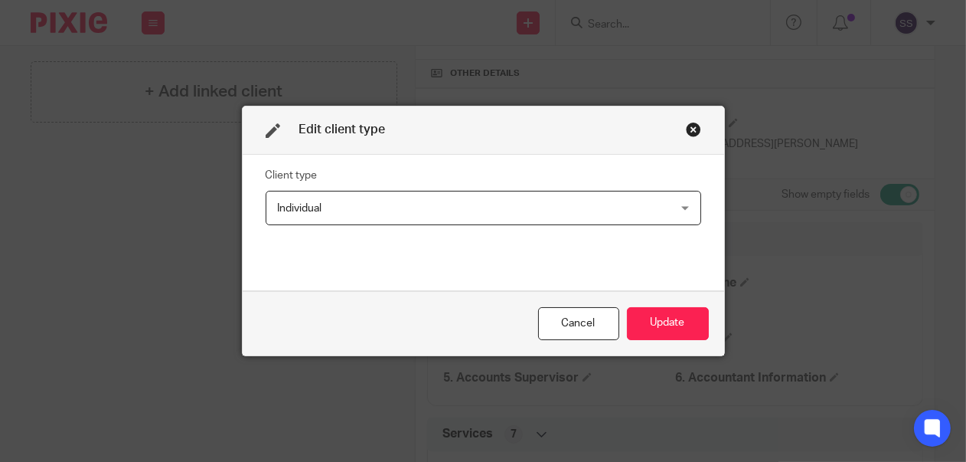
drag, startPoint x: 675, startPoint y: 202, endPoint x: 682, endPoint y: 209, distance: 10.3
click at [679, 207] on div "Individual Individual" at bounding box center [484, 208] width 436 height 34
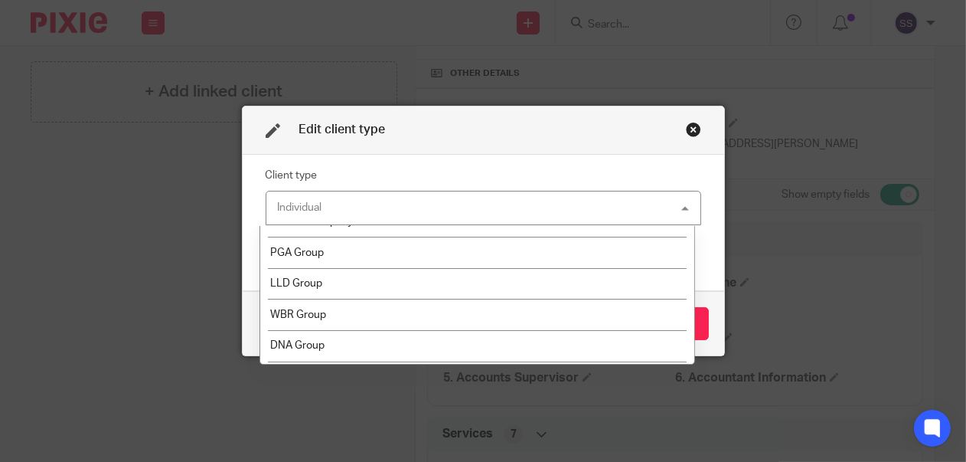
scroll to position [0, 0]
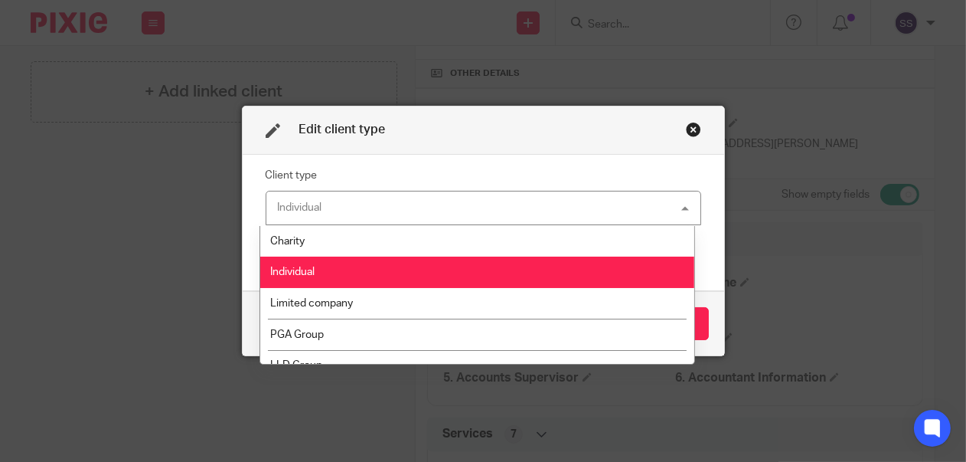
click at [398, 202] on div "Individual Individual" at bounding box center [484, 208] width 436 height 34
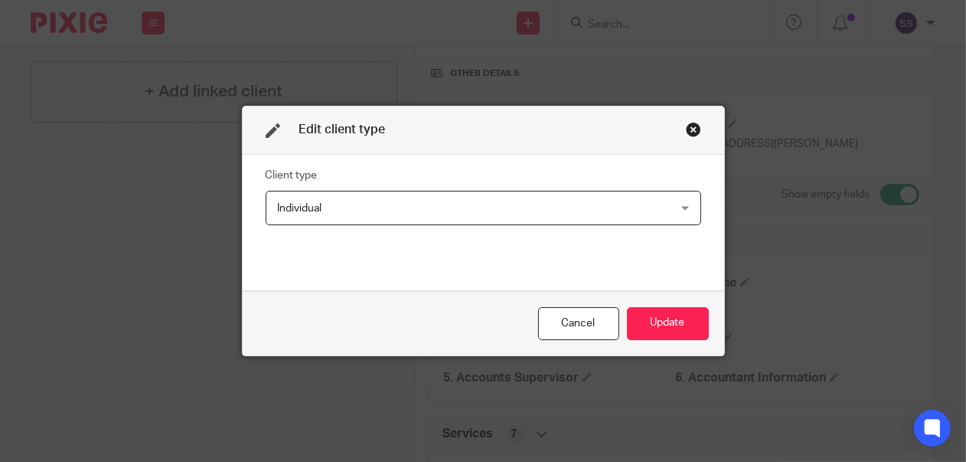
click at [397, 202] on span "Individual" at bounding box center [447, 207] width 338 height 32
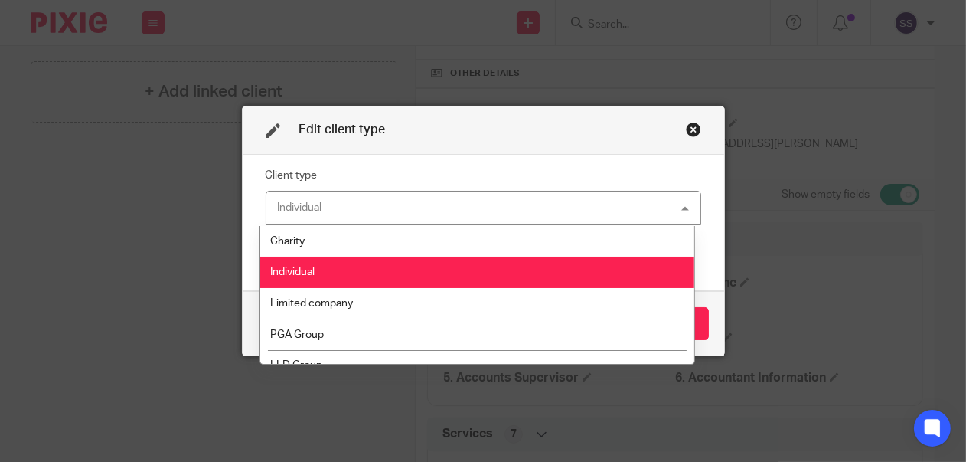
click at [364, 201] on div "Individual Individual" at bounding box center [484, 208] width 436 height 34
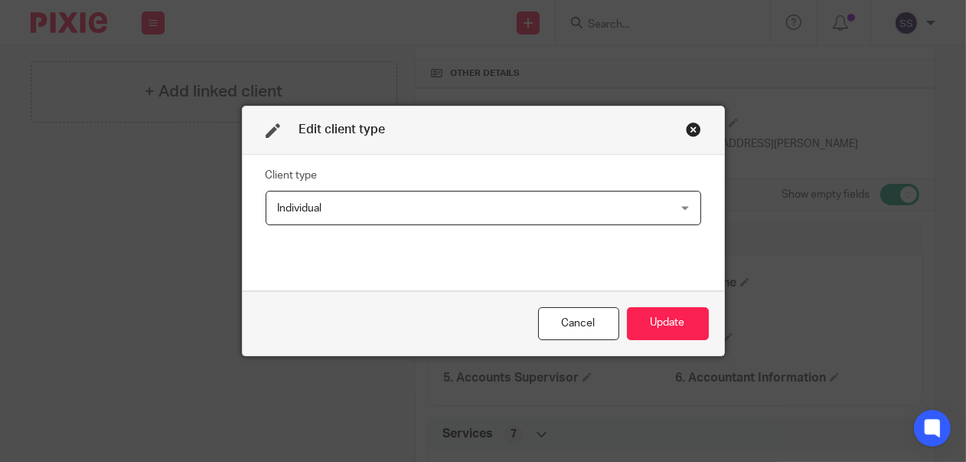
click at [691, 128] on div "Close this dialog window" at bounding box center [693, 129] width 15 height 15
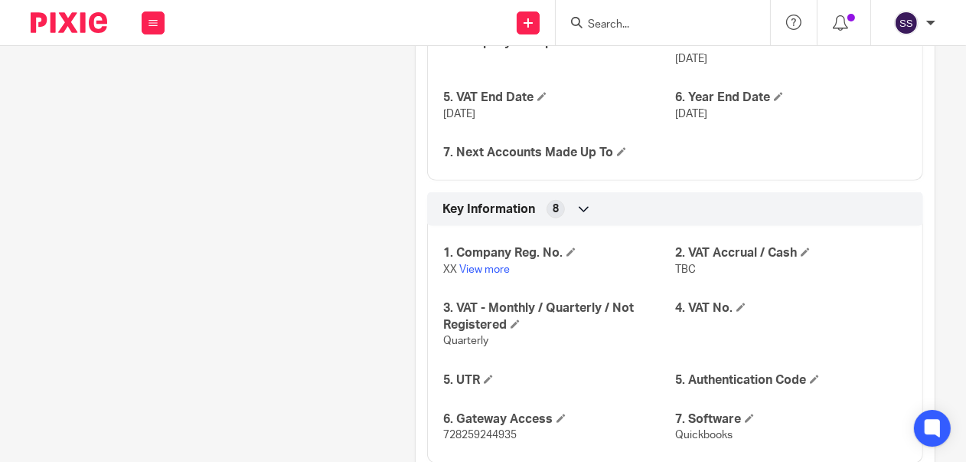
scroll to position [1163, 0]
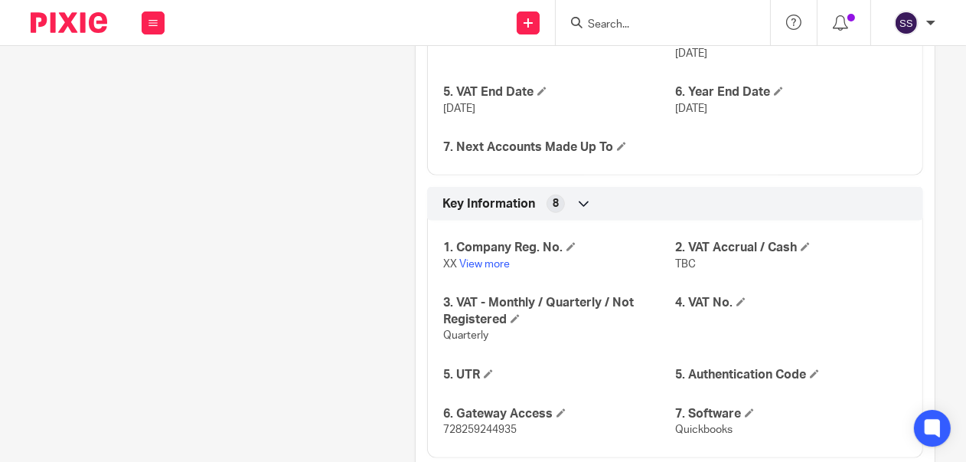
click at [682, 263] on span "TBC" at bounding box center [685, 264] width 21 height 11
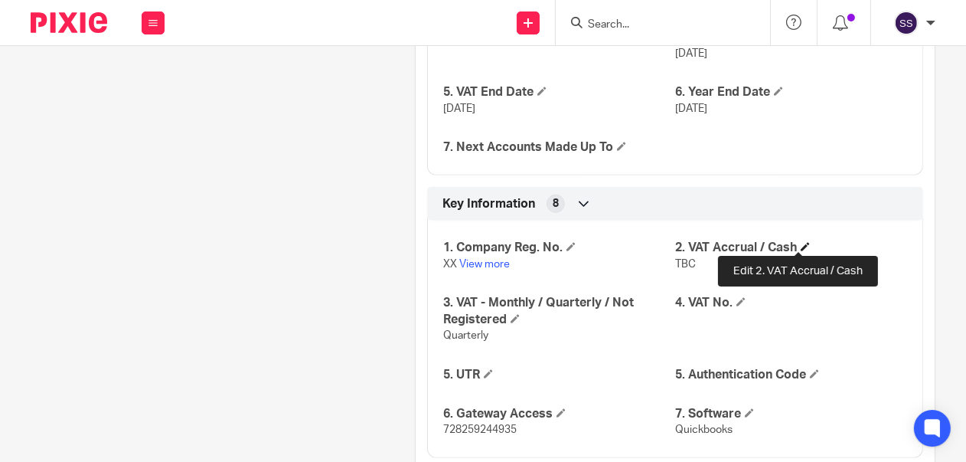
click at [801, 244] on span at bounding box center [805, 246] width 9 height 9
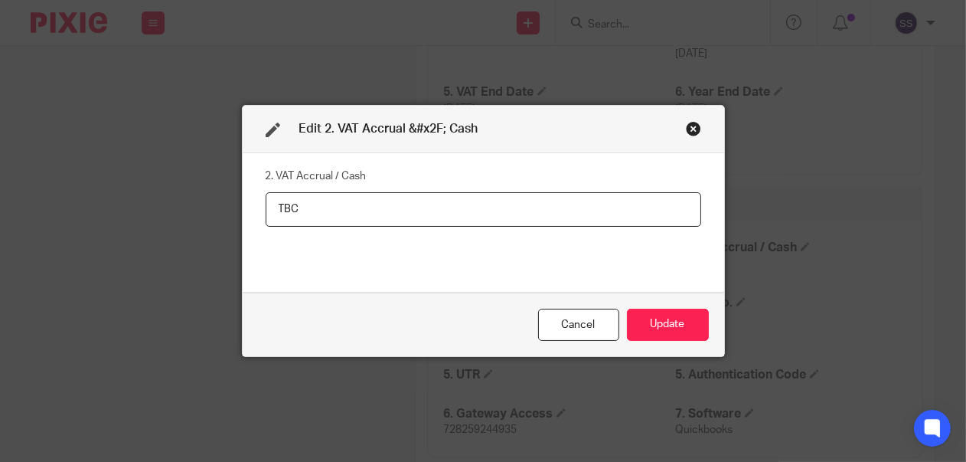
drag, startPoint x: 316, startPoint y: 207, endPoint x: 203, endPoint y: 203, distance: 113.4
click at [203, 203] on div "Edit 2. VAT Accrual &#x2F; Cash 2. VAT Accrual / Cash TBC Cancel Update" at bounding box center [483, 231] width 966 height 462
type input "c"
type input "Cash"
click at [664, 330] on button "Update" at bounding box center [668, 325] width 82 height 33
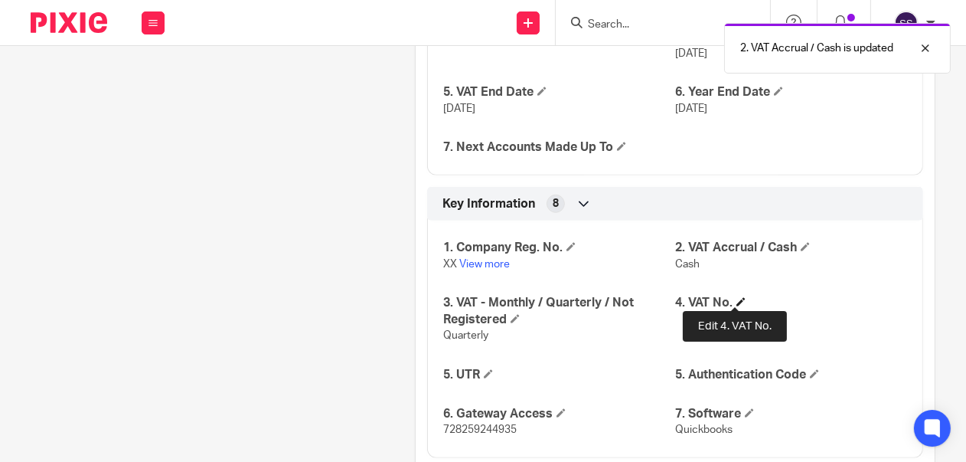
click at [737, 297] on span at bounding box center [741, 301] width 9 height 9
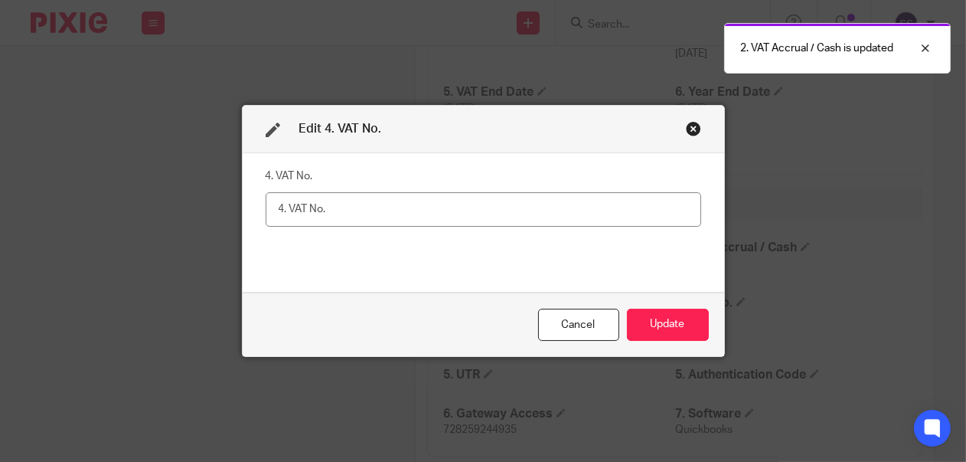
drag, startPoint x: 368, startPoint y: 214, endPoint x: 228, endPoint y: 212, distance: 140.2
click at [228, 212] on div "Edit 4. VAT No. 4. VAT No. Cancel Update" at bounding box center [483, 231] width 966 height 462
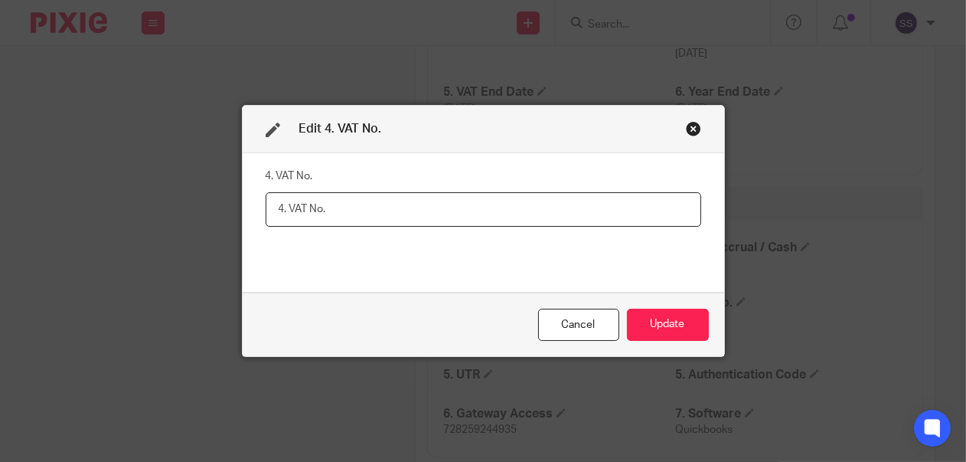
drag, startPoint x: 331, startPoint y: 208, endPoint x: 299, endPoint y: 206, distance: 31.4
click at [255, 204] on div "4. VAT No." at bounding box center [484, 222] width 482 height 139
paste input "740044670"
type input "740044670"
click at [672, 330] on button "Update" at bounding box center [668, 325] width 82 height 33
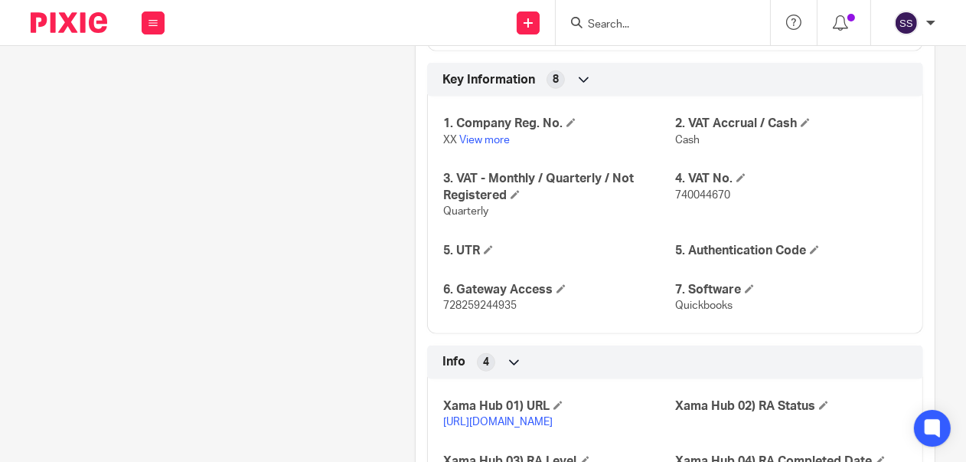
scroll to position [1319, 0]
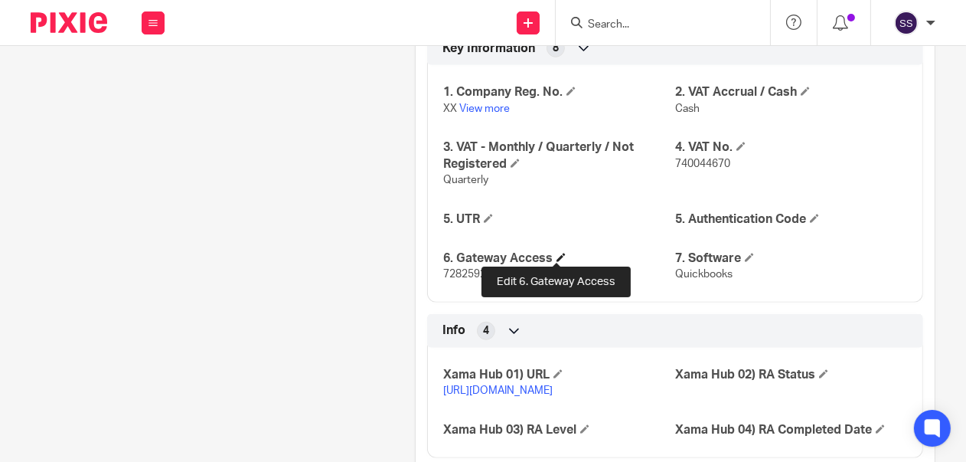
click at [558, 253] on span at bounding box center [561, 257] width 9 height 9
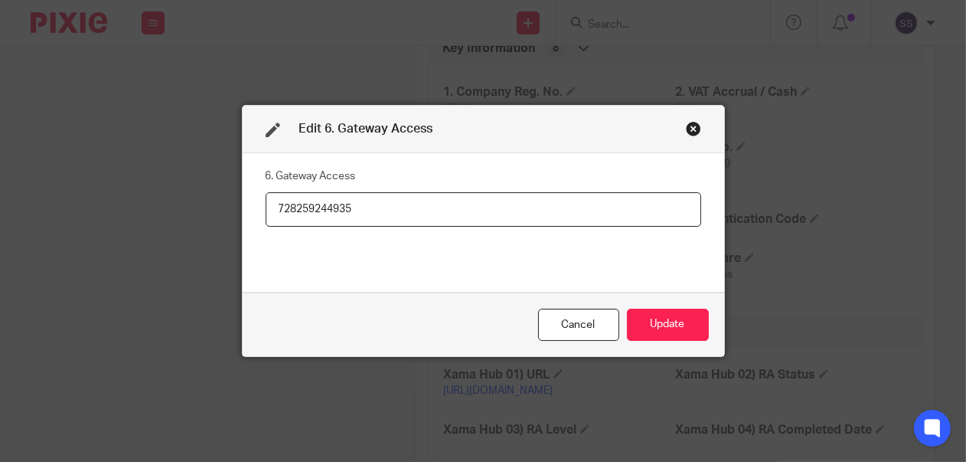
drag, startPoint x: 349, startPoint y: 209, endPoint x: 178, endPoint y: 208, distance: 171.5
click at [178, 208] on div "Edit 6. Gateway Access 6. Gateway Access 728259244935 Cancel Update" at bounding box center [483, 231] width 966 height 462
paste input "925778914819"
paste input "Jackbloom1"
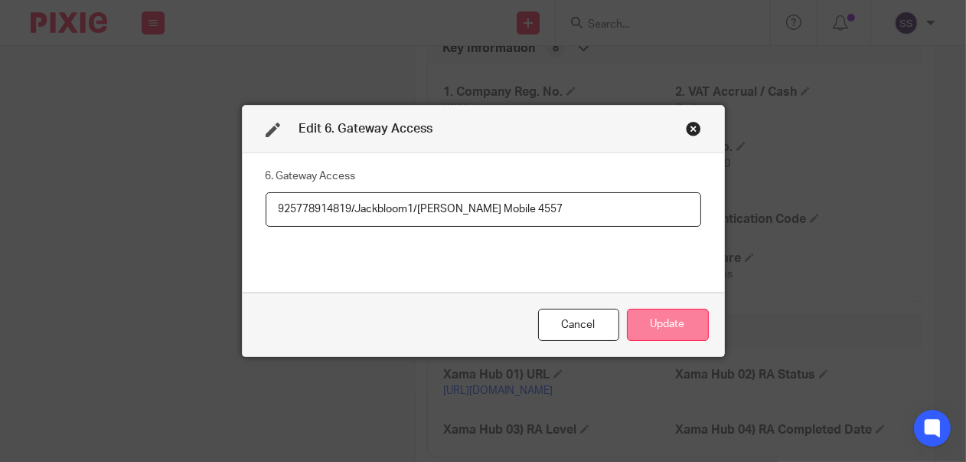
type input "925778914819/Jackbloom1/[PERSON_NAME] Mobile 4557"
click at [646, 333] on button "Update" at bounding box center [668, 325] width 82 height 33
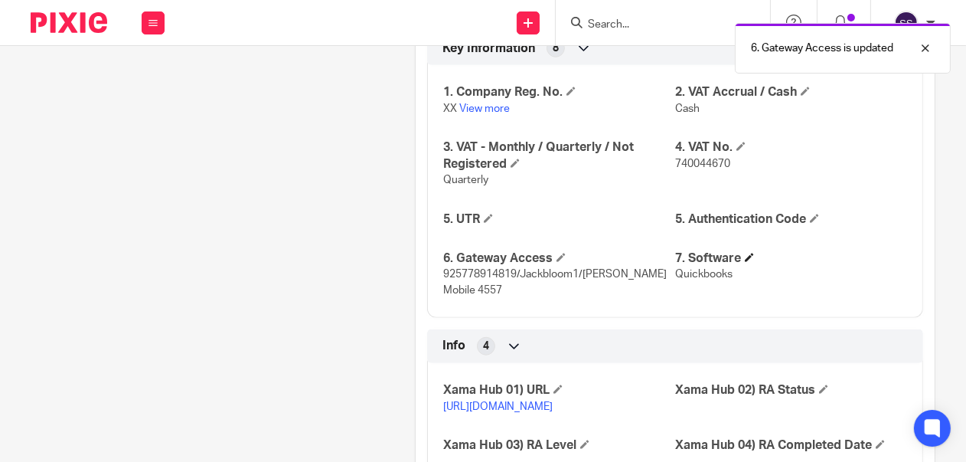
click at [747, 250] on h4 "7. Software" at bounding box center [791, 258] width 232 height 16
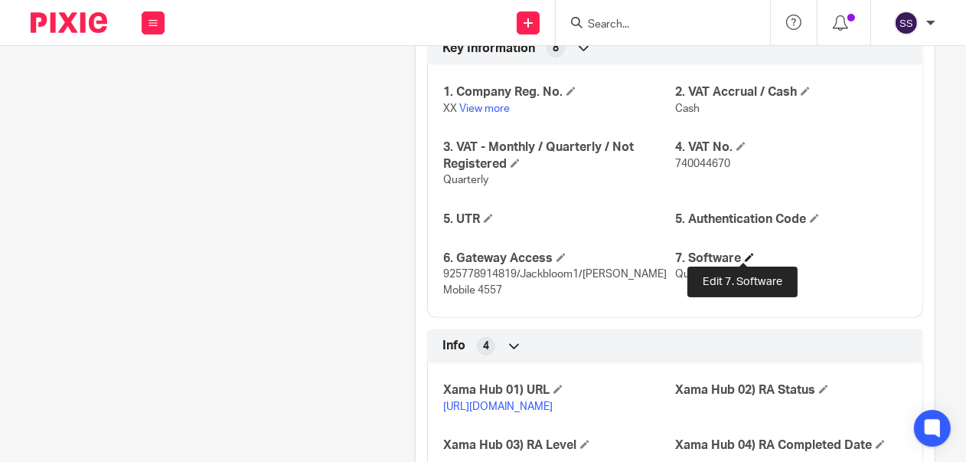
click at [745, 253] on span at bounding box center [749, 257] width 9 height 9
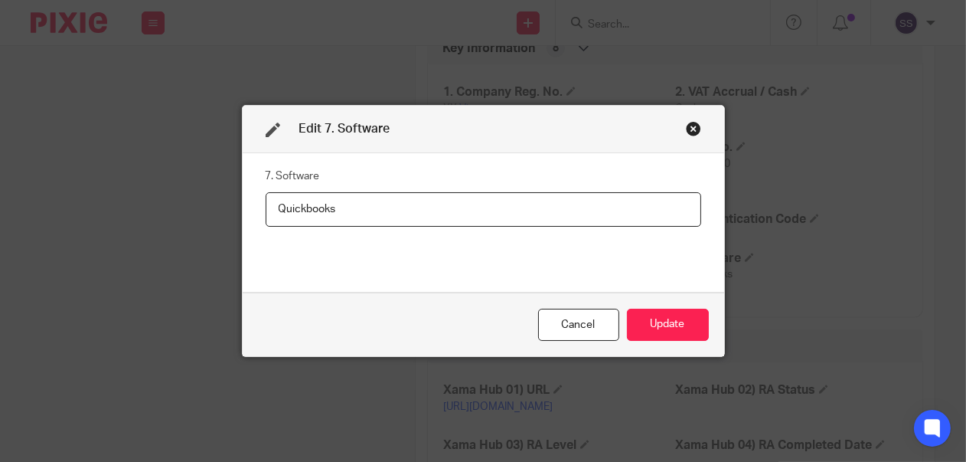
drag, startPoint x: 365, startPoint y: 210, endPoint x: 238, endPoint y: 214, distance: 127.2
click at [243, 214] on div "7. Software Quickbooks" at bounding box center [484, 222] width 482 height 139
type input "Excel bridging"
click at [654, 327] on button "Update" at bounding box center [668, 325] width 82 height 33
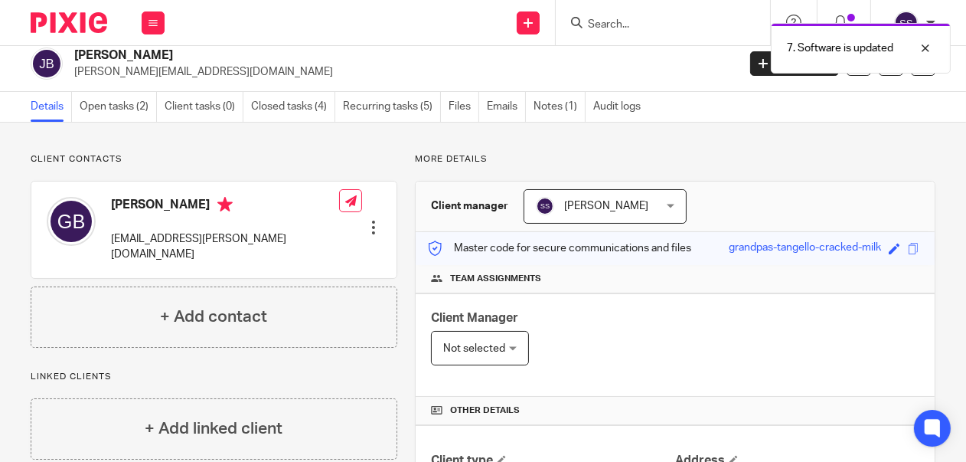
scroll to position [0, 0]
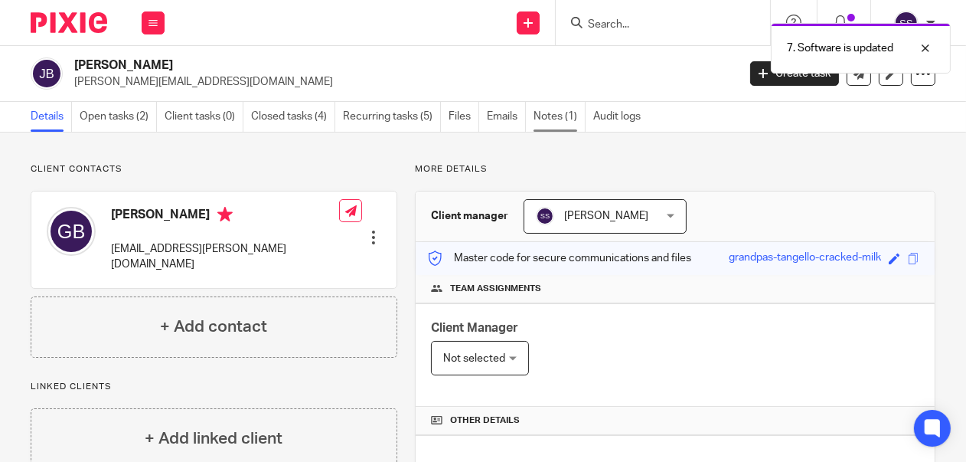
click at [554, 117] on link "Notes (1)" at bounding box center [560, 117] width 52 height 30
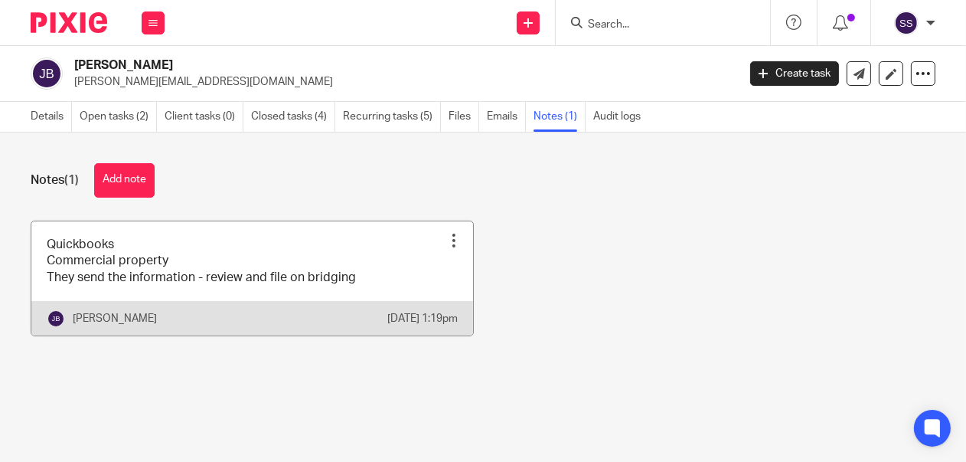
click at [446, 236] on div at bounding box center [453, 240] width 15 height 15
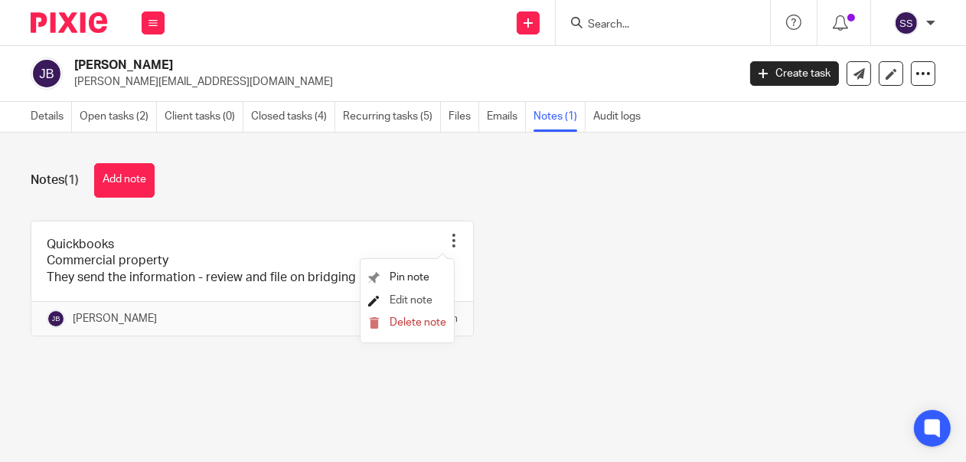
click at [433, 299] on span "Edit note" at bounding box center [411, 300] width 43 height 11
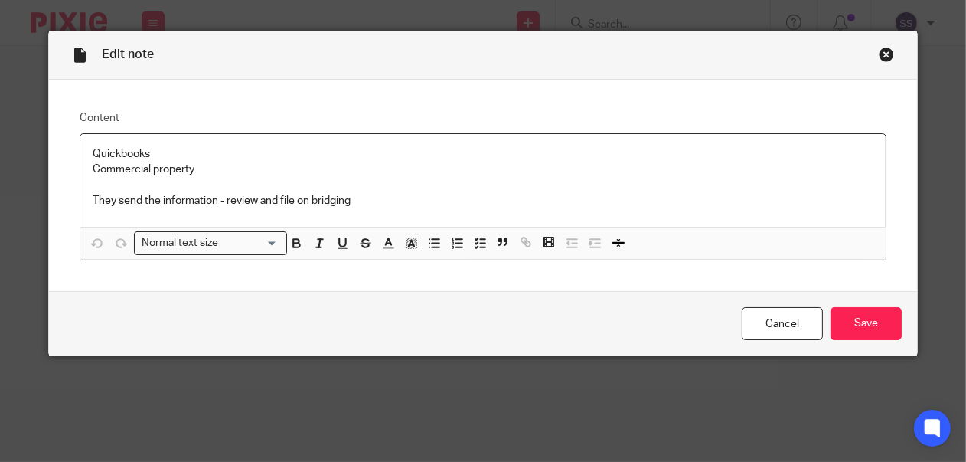
click at [85, 152] on div "Quickbooks Commercial property They send the information - review and file on b…" at bounding box center [483, 180] width 806 height 93
click at [199, 151] on p "It was on Quickbooks" at bounding box center [483, 153] width 781 height 15
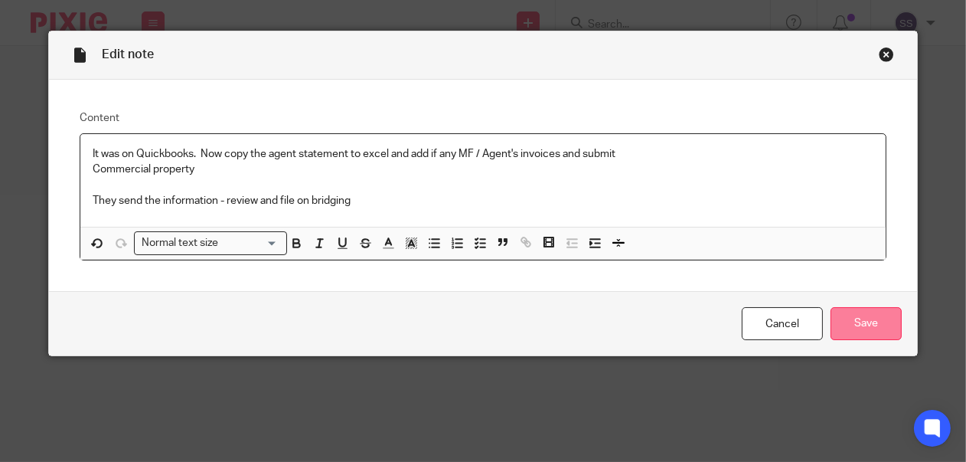
click at [881, 332] on input "Save" at bounding box center [866, 323] width 71 height 33
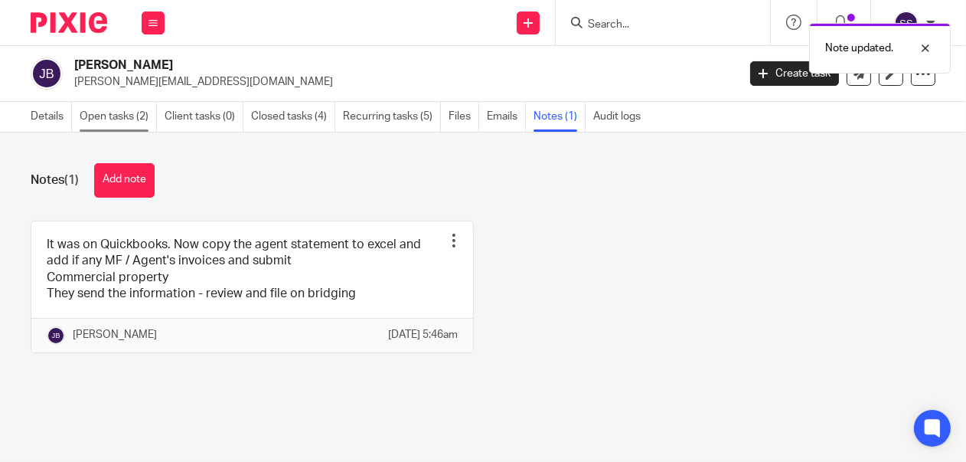
click at [112, 112] on link "Open tasks (2)" at bounding box center [118, 117] width 77 height 30
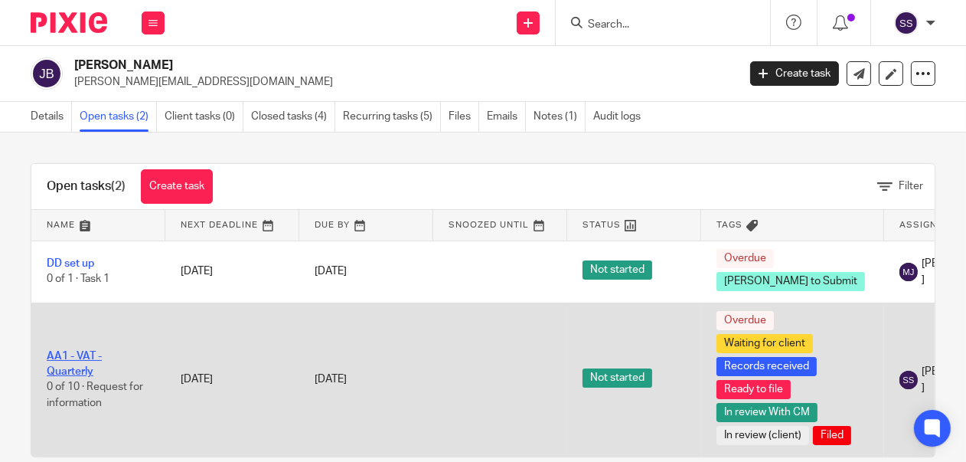
click at [83, 377] on link "AA1 - VAT - Quarterly" at bounding box center [74, 364] width 55 height 26
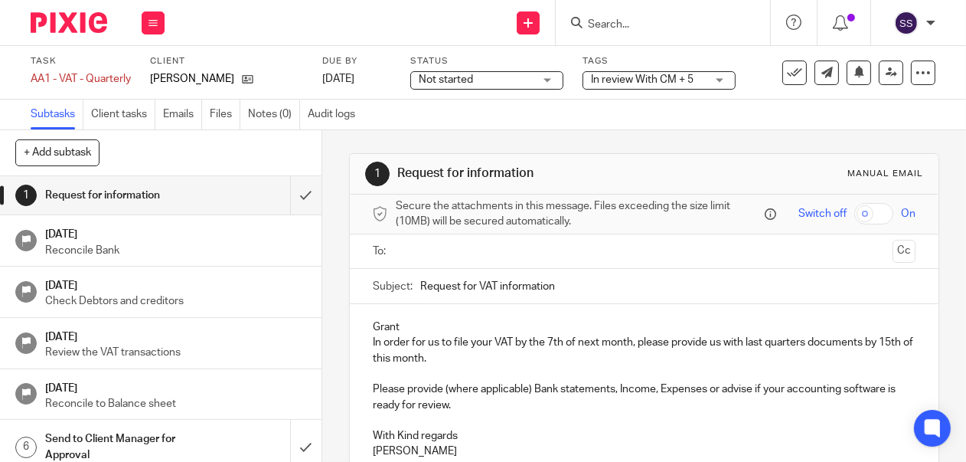
click at [727, 80] on div "In review With CM + 5" at bounding box center [659, 80] width 153 height 18
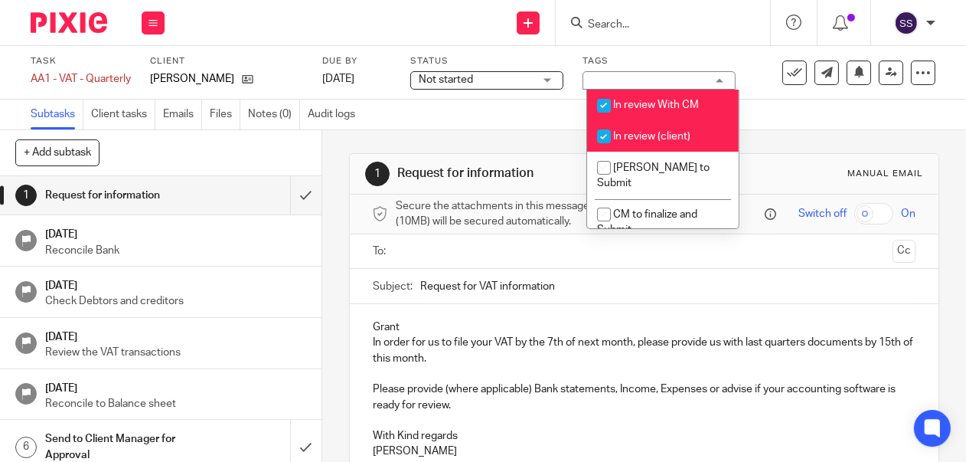
click at [657, 139] on span "In review (client)" at bounding box center [651, 136] width 77 height 11
checkbox input "false"
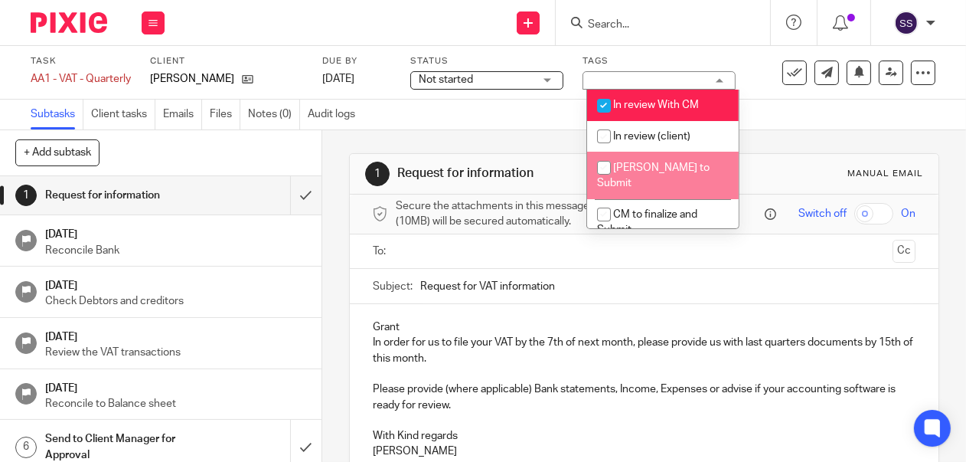
scroll to position [121, 0]
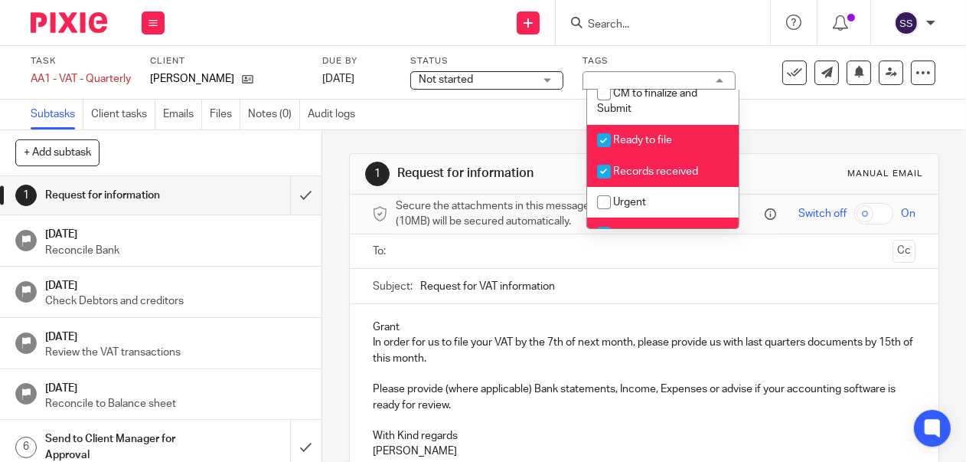
click at [659, 135] on span "Ready to file" at bounding box center [642, 140] width 59 height 11
checkbox input "false"
click at [654, 166] on span "Records received" at bounding box center [655, 171] width 85 height 11
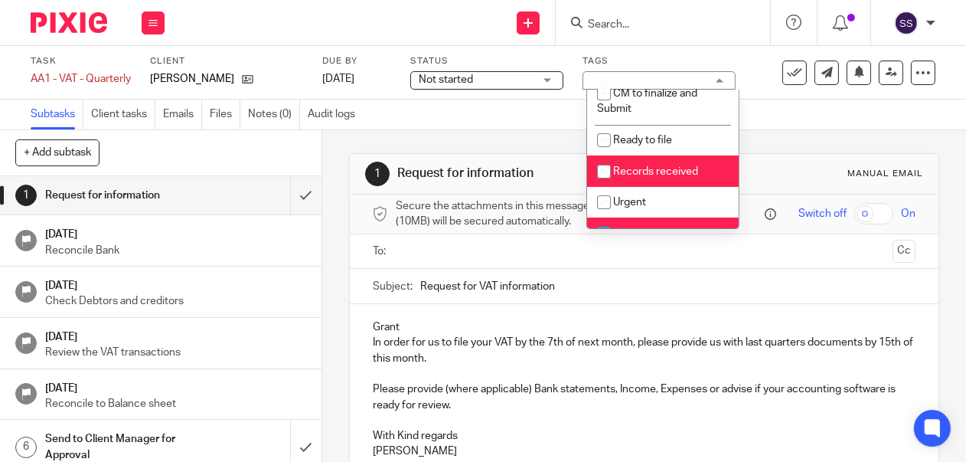
checkbox input "false"
click at [639, 228] on span "Waiting for client" at bounding box center [653, 233] width 81 height 11
checkbox input "false"
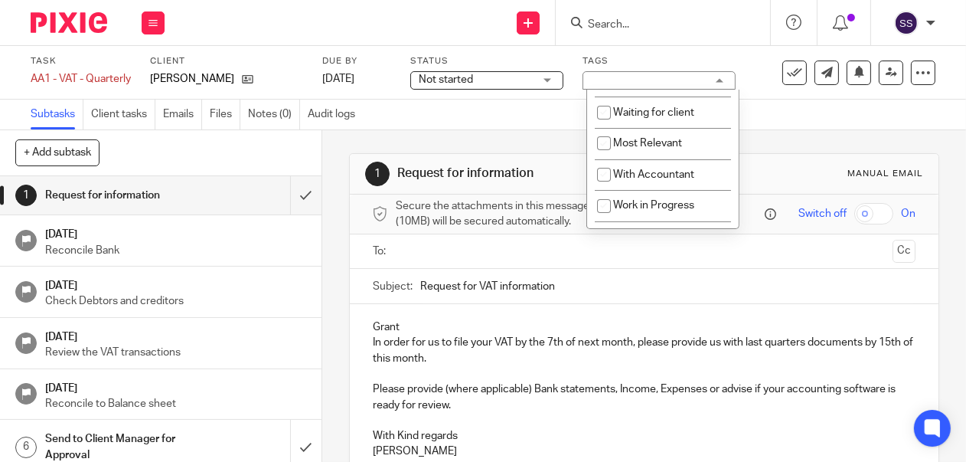
scroll to position [363, 0]
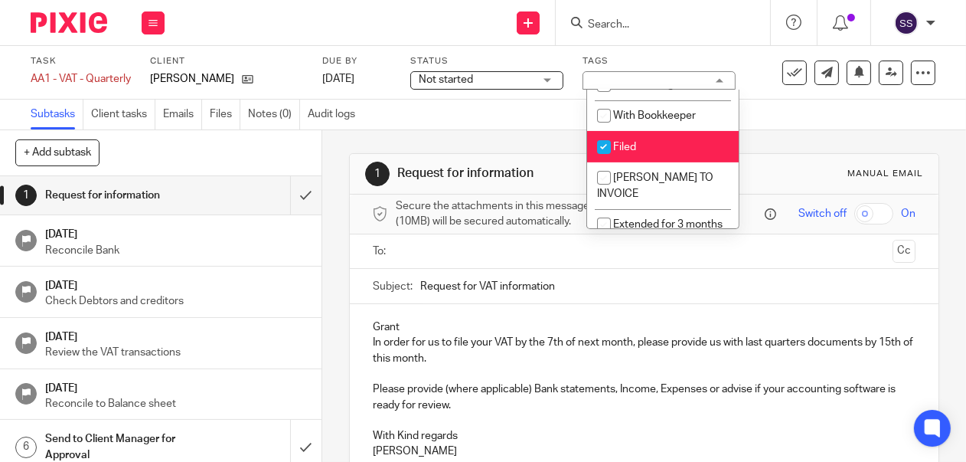
click at [632, 142] on span "Filed" at bounding box center [624, 147] width 23 height 11
checkbox input "false"
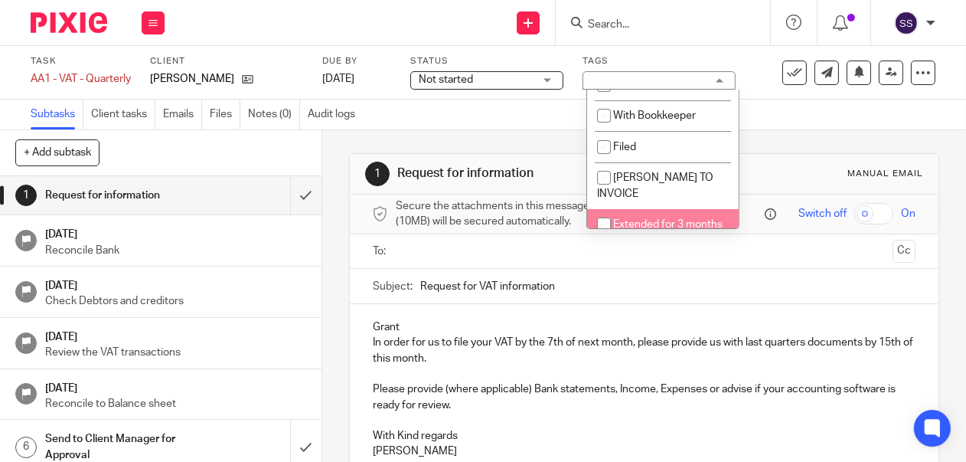
scroll to position [403, 0]
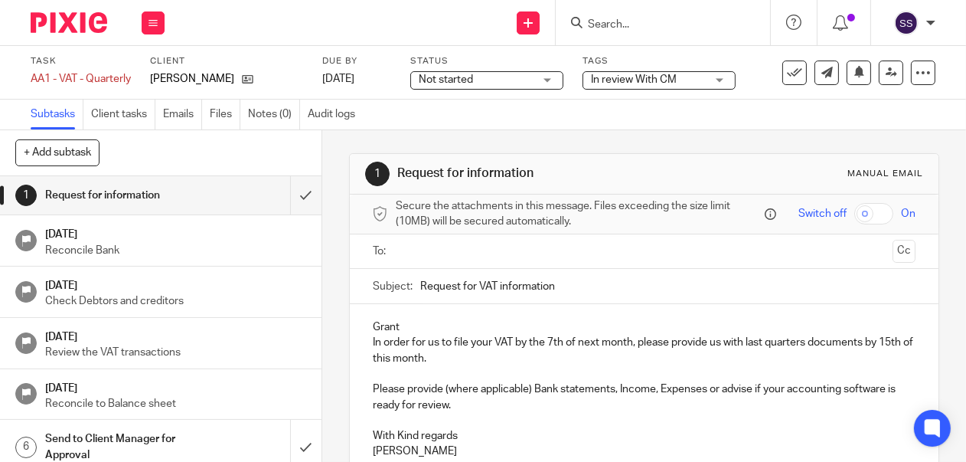
click at [563, 74] on div "Not started Not started" at bounding box center [486, 80] width 153 height 18
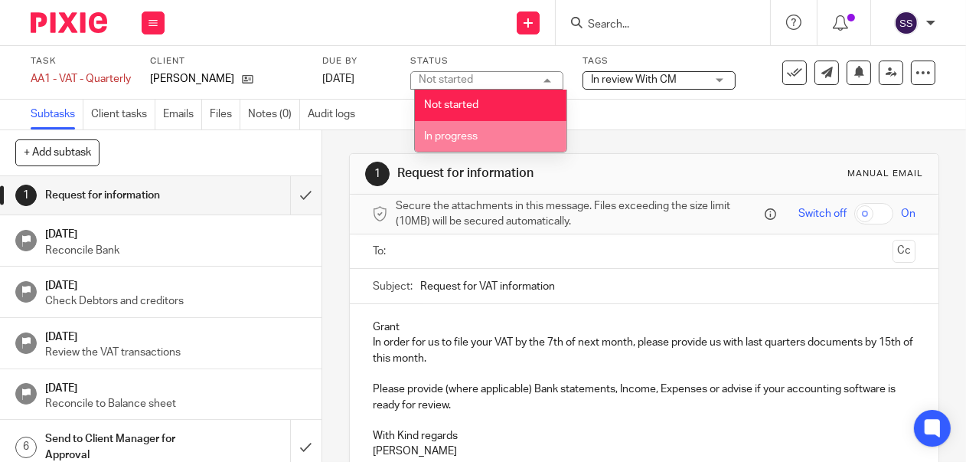
click at [472, 137] on span "In progress" at bounding box center [452, 136] width 54 height 11
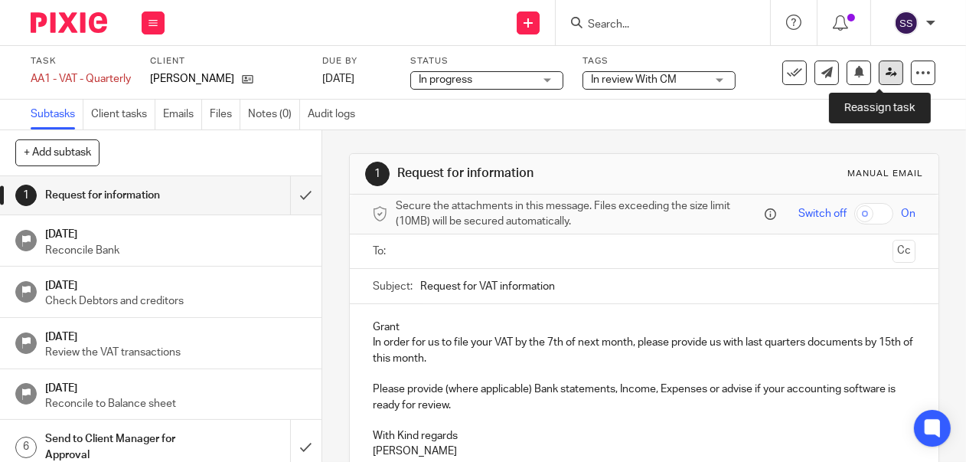
click at [886, 69] on icon at bounding box center [891, 72] width 11 height 11
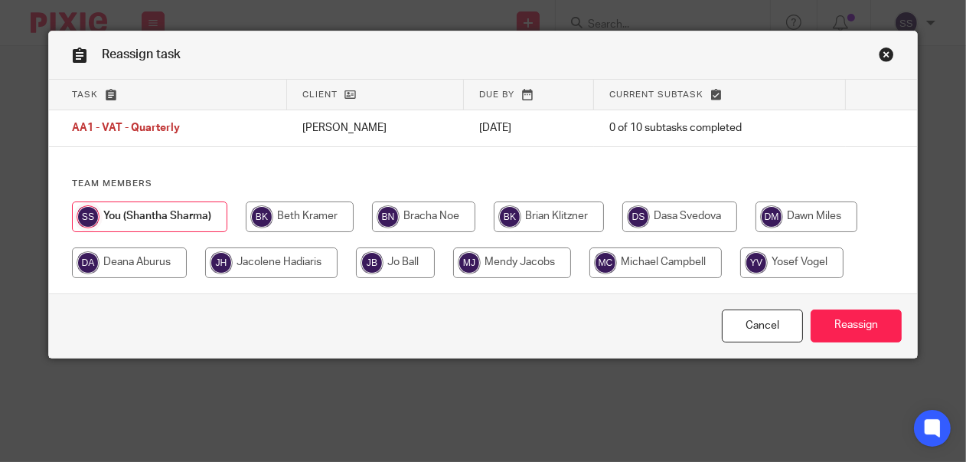
click at [408, 264] on input "radio" at bounding box center [395, 262] width 79 height 31
radio input "true"
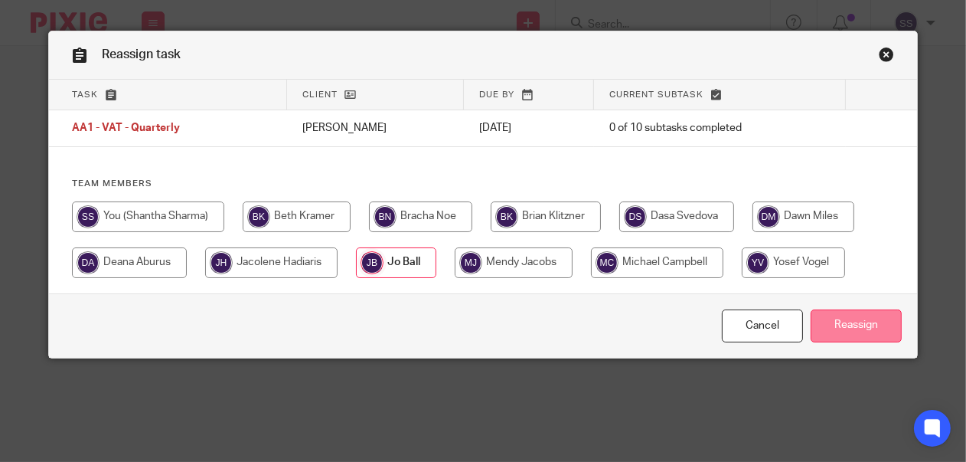
click at [848, 319] on input "Reassign" at bounding box center [856, 325] width 91 height 33
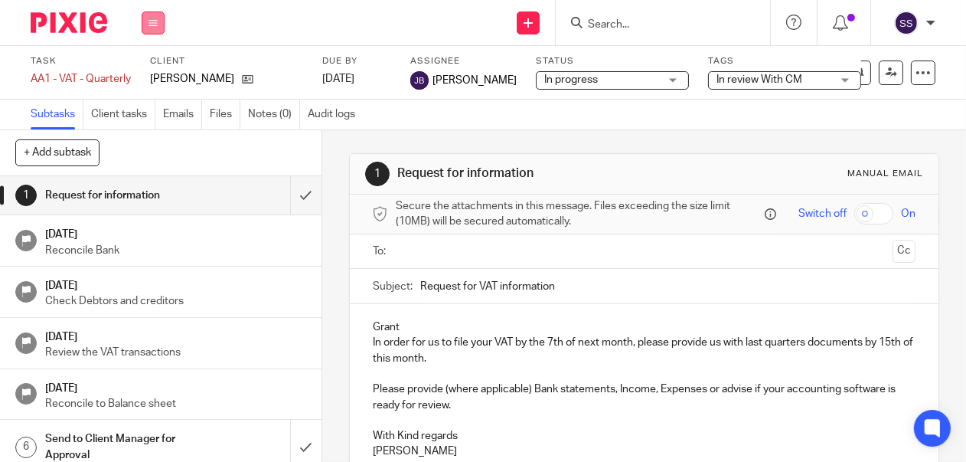
click at [153, 21] on icon at bounding box center [153, 22] width 9 height 9
click at [156, 116] on link "Clients" at bounding box center [149, 116] width 34 height 11
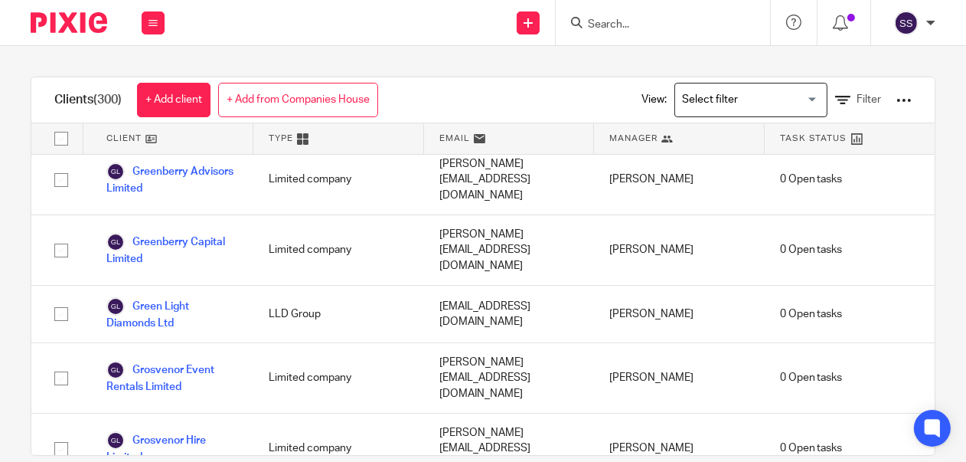
scroll to position [7256, 0]
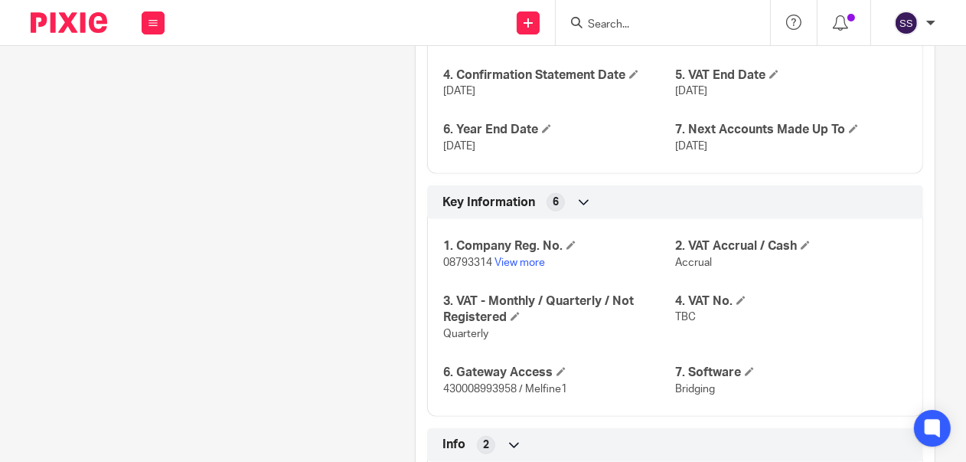
scroll to position [1087, 0]
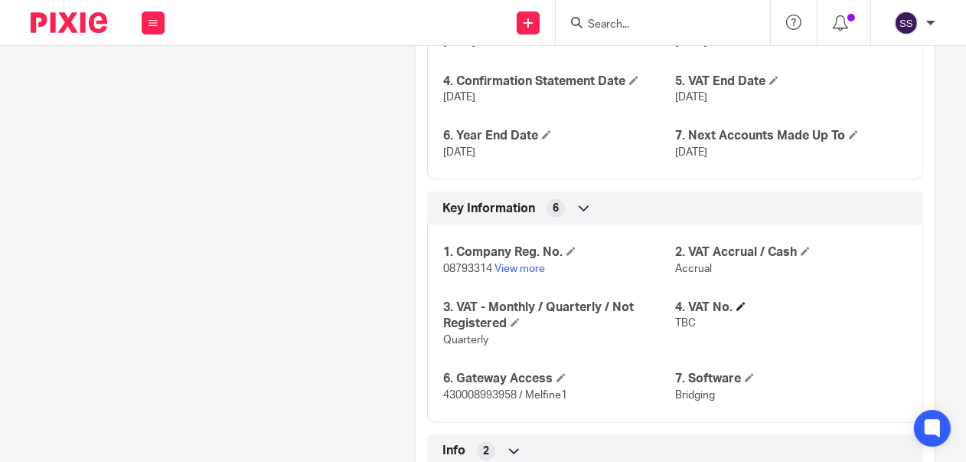
click at [729, 315] on h4 "4. VAT No." at bounding box center [791, 307] width 232 height 16
click at [737, 311] on span at bounding box center [741, 306] width 9 height 9
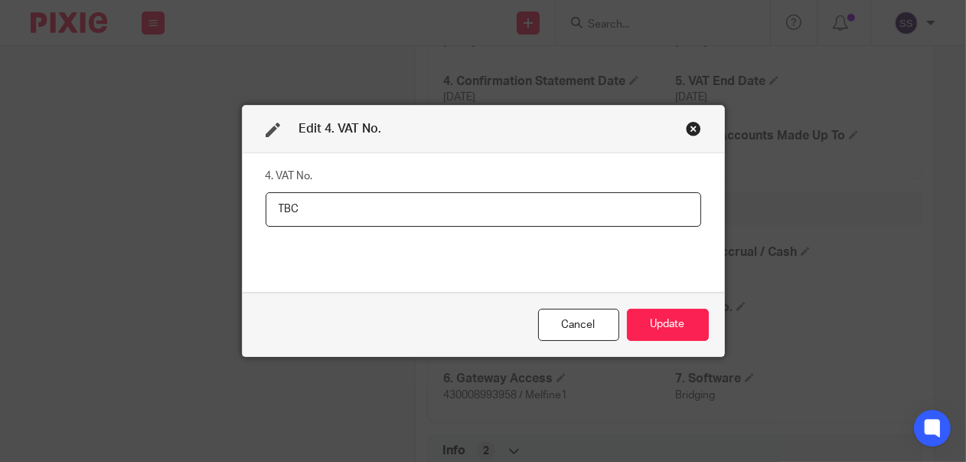
drag, startPoint x: 294, startPoint y: 211, endPoint x: 269, endPoint y: 208, distance: 25.5
click at [266, 209] on input "TBC" at bounding box center [484, 209] width 436 height 34
paste input "245882476"
drag, startPoint x: 272, startPoint y: 205, endPoint x: 281, endPoint y: 206, distance: 9.2
click at [273, 205] on input "245882476" at bounding box center [484, 209] width 436 height 34
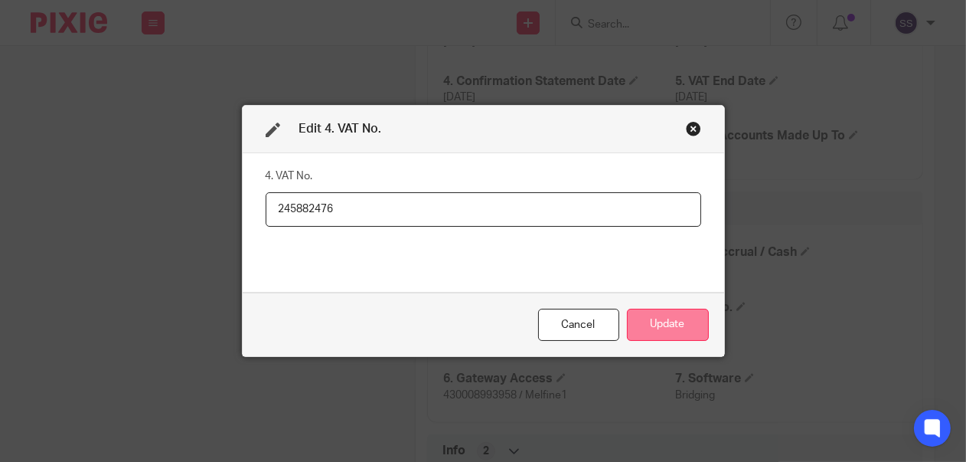
type input "245882476"
click at [655, 332] on button "Update" at bounding box center [668, 325] width 82 height 33
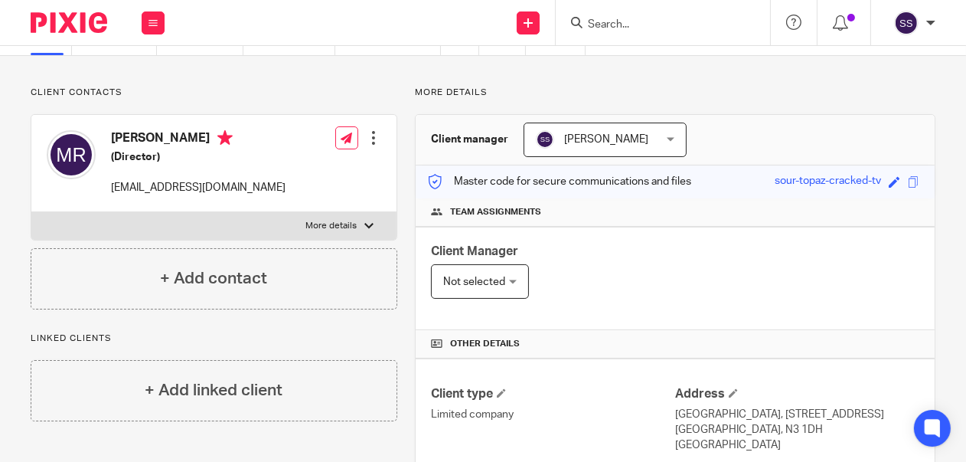
scroll to position [0, 0]
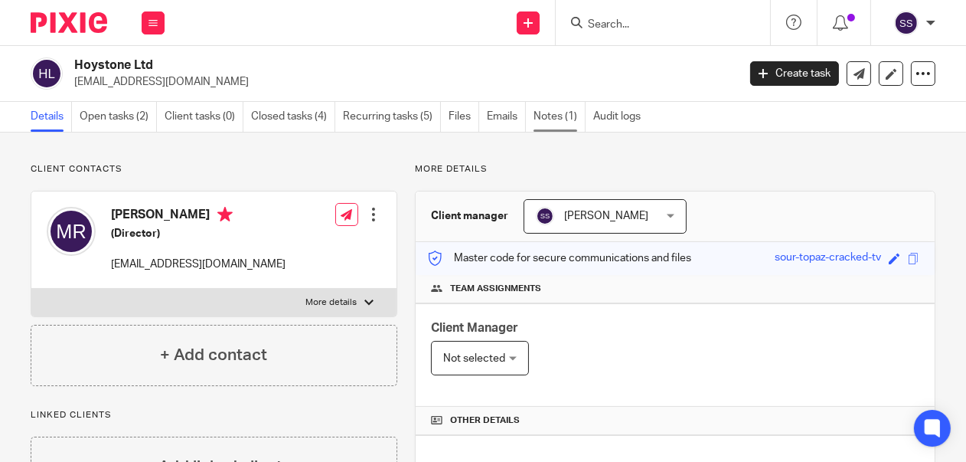
click at [546, 116] on link "Notes (1)" at bounding box center [560, 117] width 52 height 30
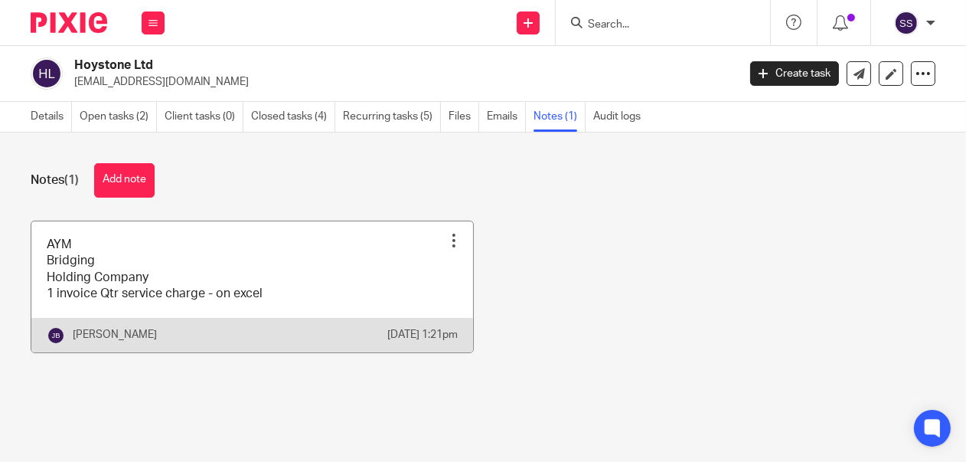
click at [446, 242] on div at bounding box center [453, 240] width 15 height 15
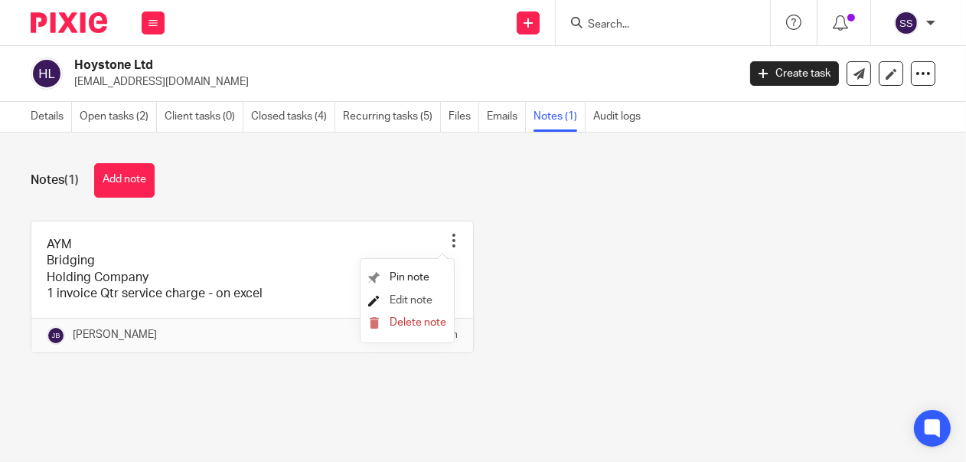
click at [401, 300] on span "Edit note" at bounding box center [411, 300] width 43 height 11
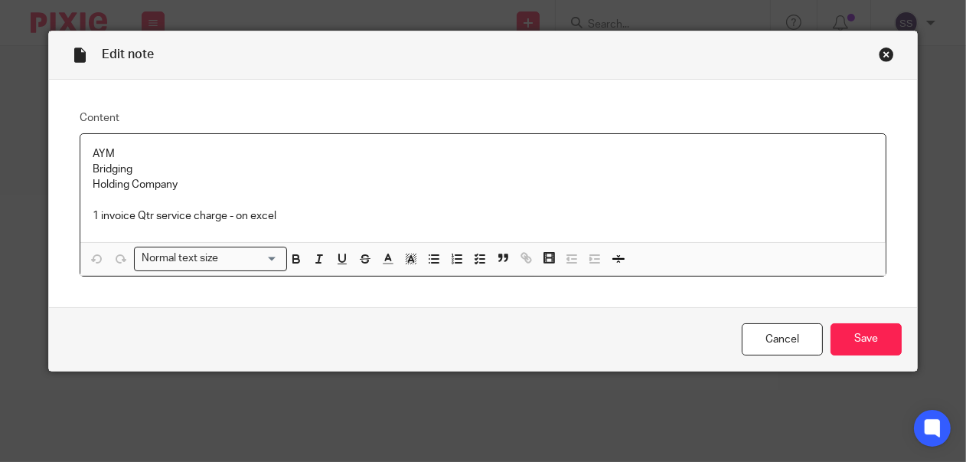
click at [334, 204] on p at bounding box center [483, 200] width 781 height 15
click at [346, 214] on p "1 invoice Qtr service charge - on excel" at bounding box center [483, 215] width 781 height 15
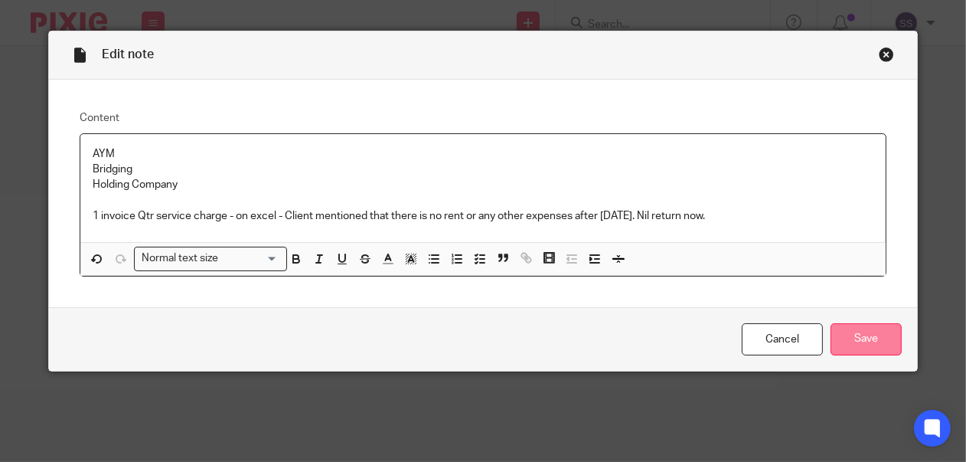
click at [871, 341] on input "Save" at bounding box center [866, 339] width 71 height 33
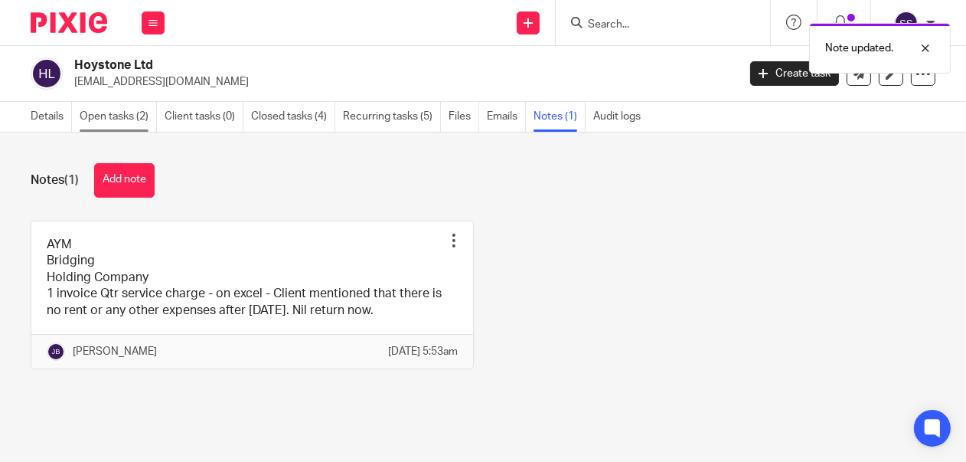
click at [126, 118] on link "Open tasks (2)" at bounding box center [118, 117] width 77 height 30
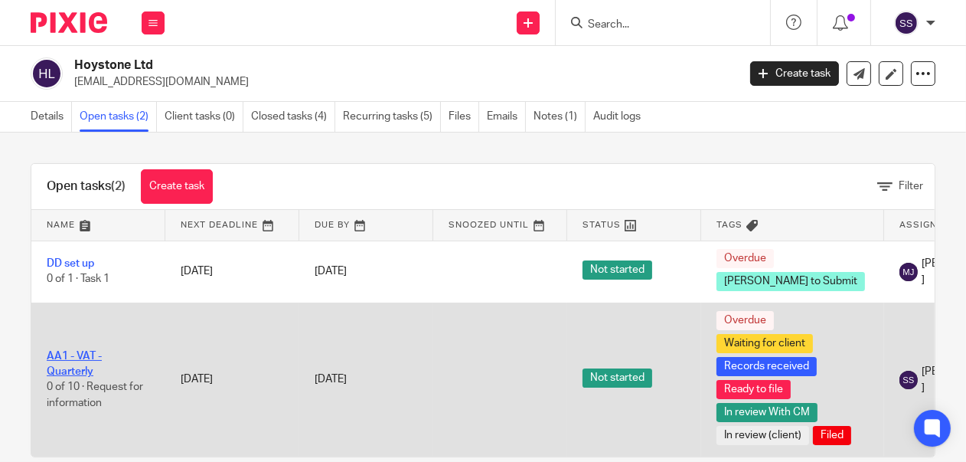
click at [67, 377] on link "AA1 - VAT - Quarterly" at bounding box center [74, 364] width 55 height 26
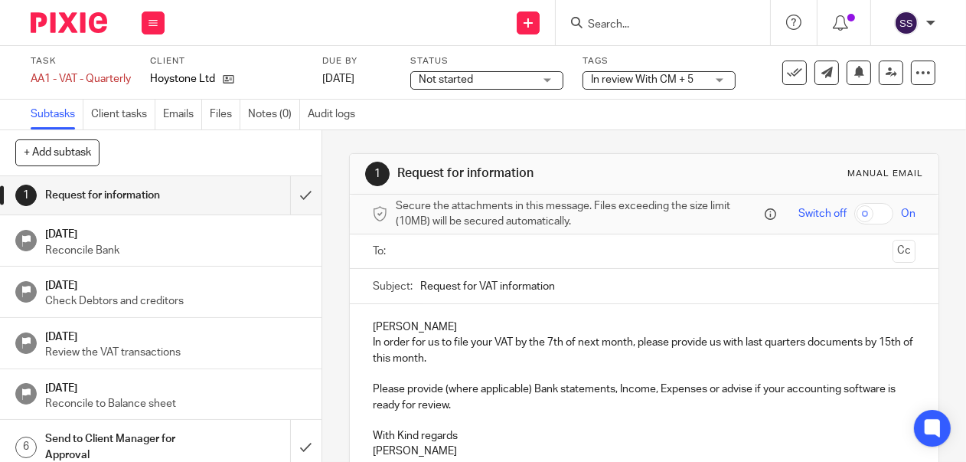
click at [727, 77] on div "In review With CM + 5" at bounding box center [659, 80] width 153 height 18
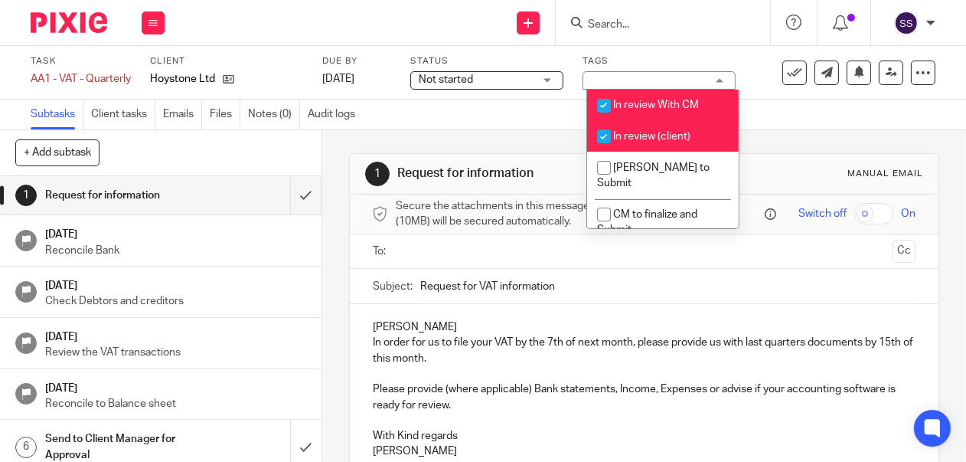
click at [642, 136] on span "In review (client)" at bounding box center [651, 136] width 77 height 11
checkbox input "false"
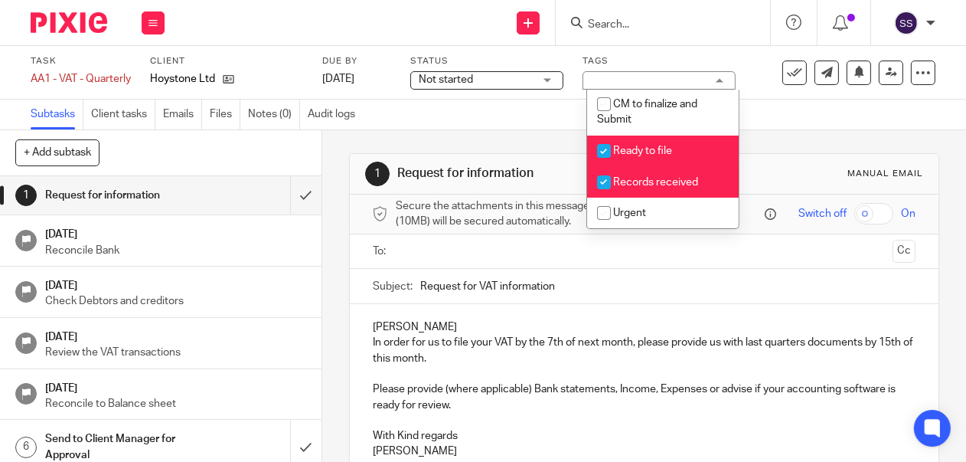
scroll to position [100, 0]
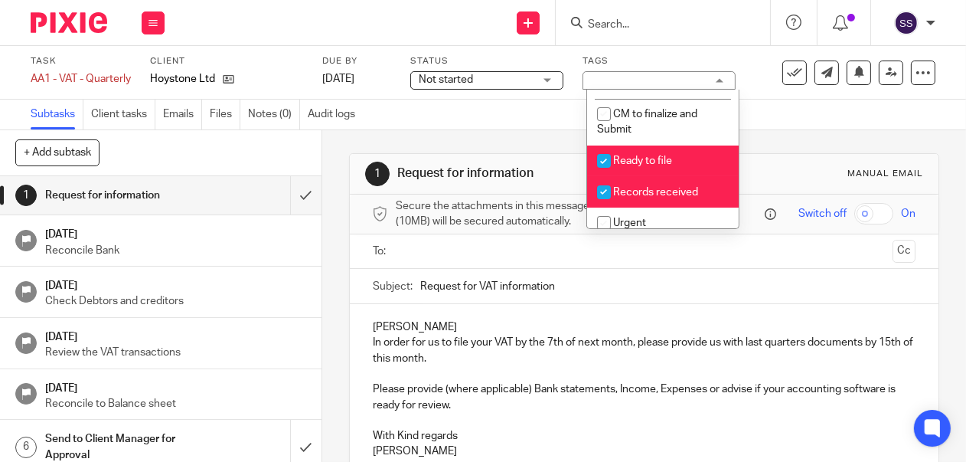
click at [600, 178] on input "checkbox" at bounding box center [604, 192] width 29 height 29
checkbox input "false"
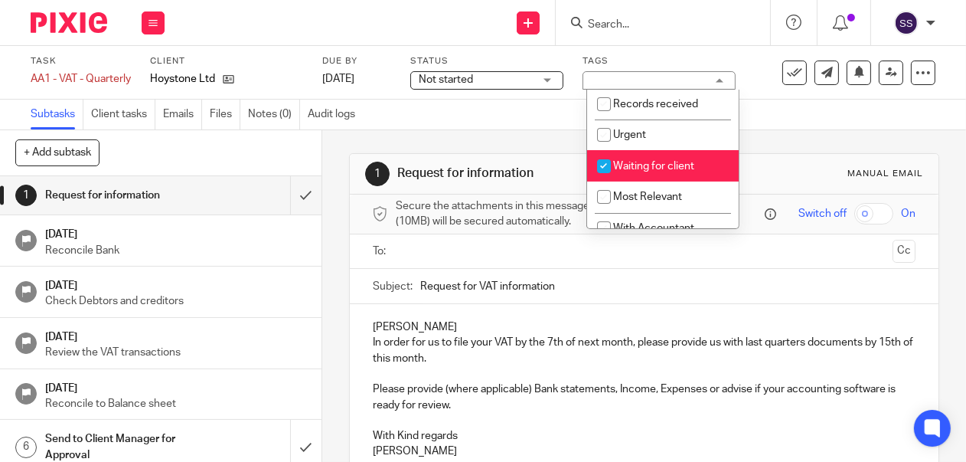
scroll to position [184, 0]
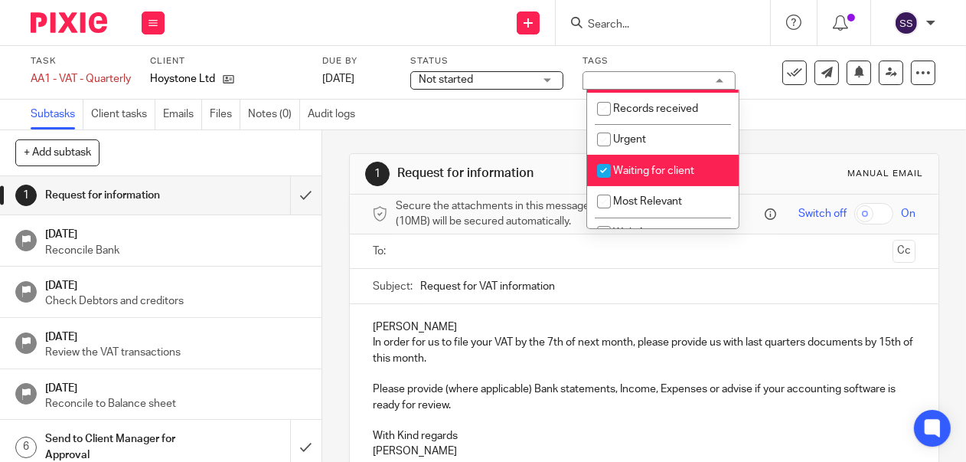
click at [605, 157] on input "checkbox" at bounding box center [604, 170] width 29 height 29
checkbox input "false"
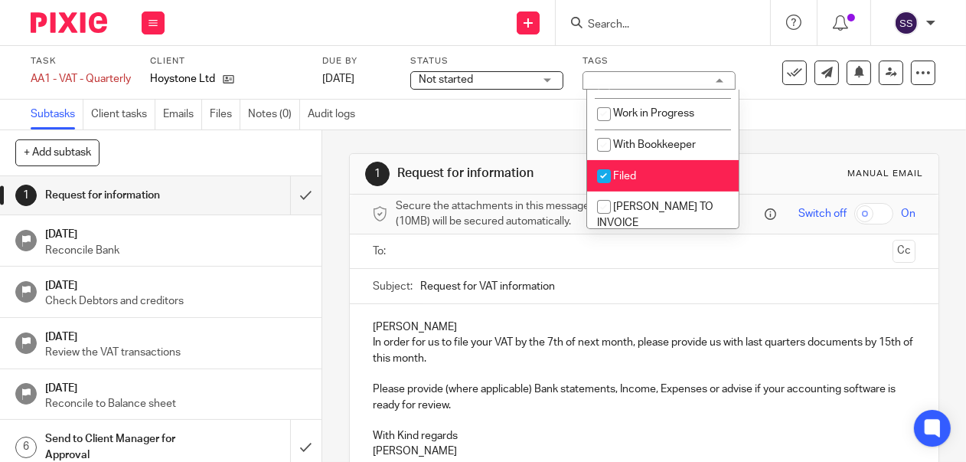
scroll to position [329, 0]
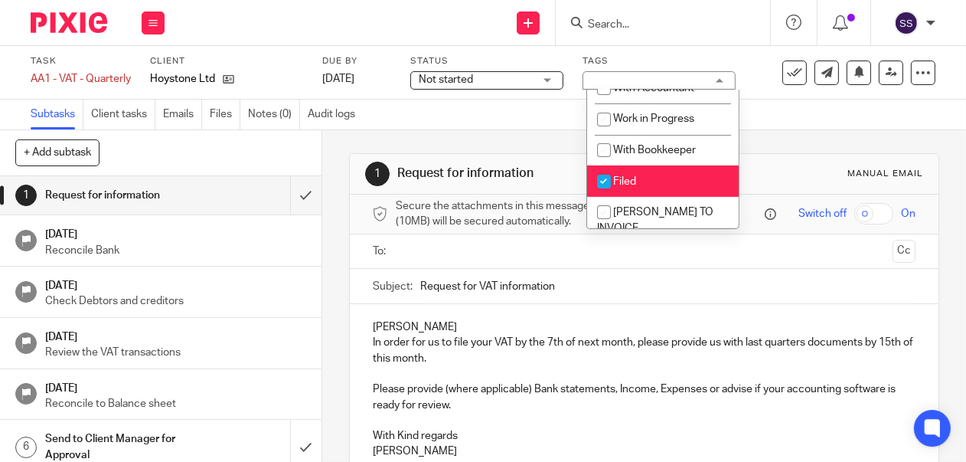
click at [597, 167] on input "checkbox" at bounding box center [604, 181] width 29 height 29
checkbox input "false"
click at [549, 77] on div "Not started Not started" at bounding box center [486, 80] width 153 height 18
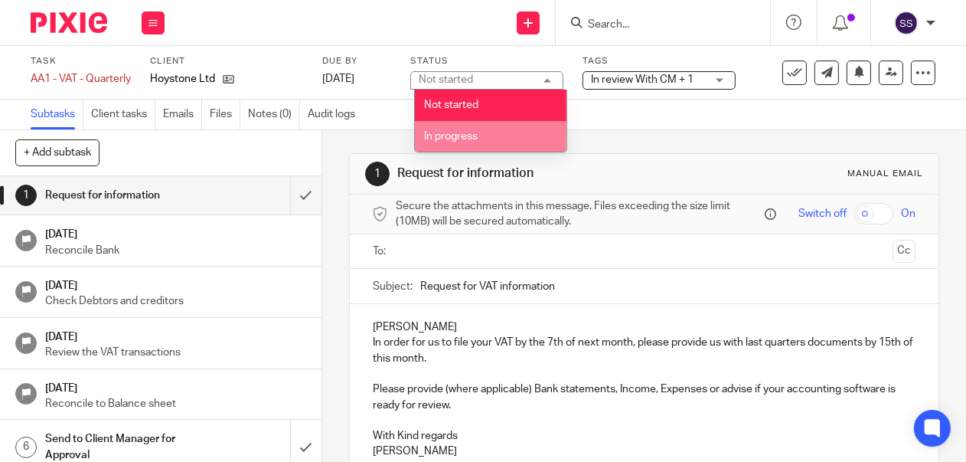
click at [485, 140] on li "In progress" at bounding box center [491, 136] width 152 height 31
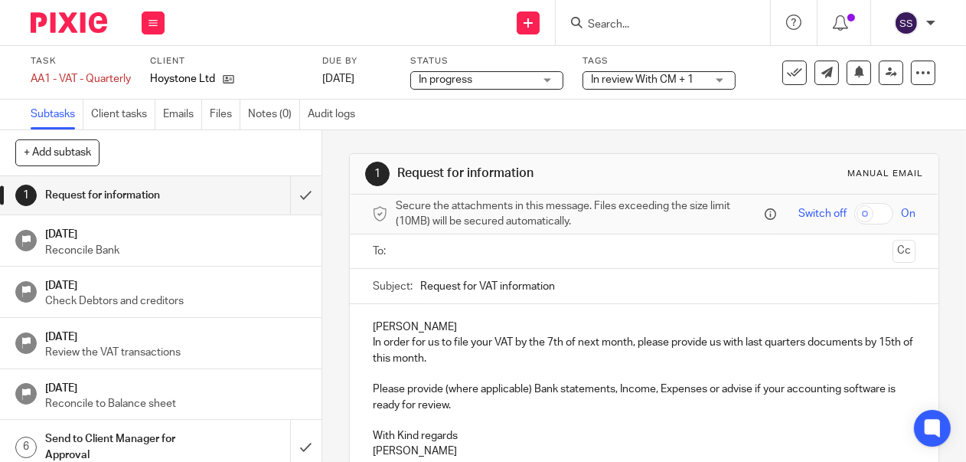
click at [729, 79] on div "In review With CM + 1" at bounding box center [659, 80] width 153 height 18
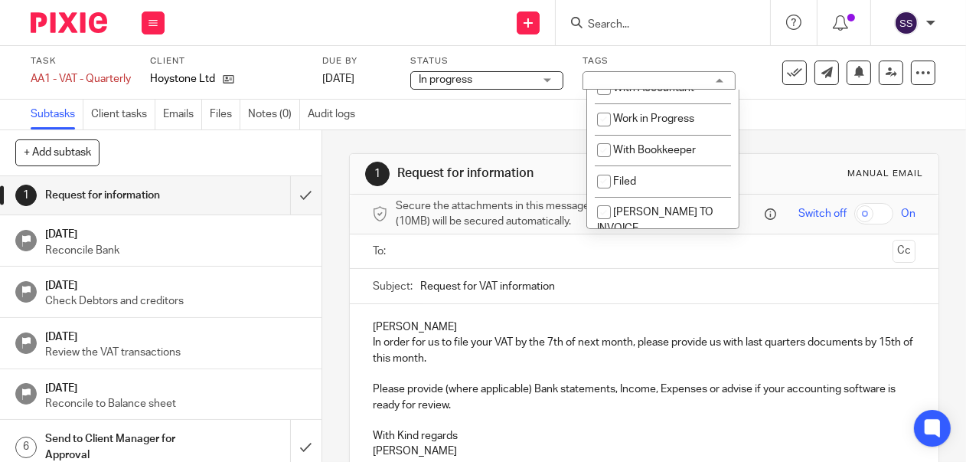
click at [787, 113] on div "Subtasks Client tasks Emails Files Notes (0) Audit logs" at bounding box center [483, 115] width 966 height 31
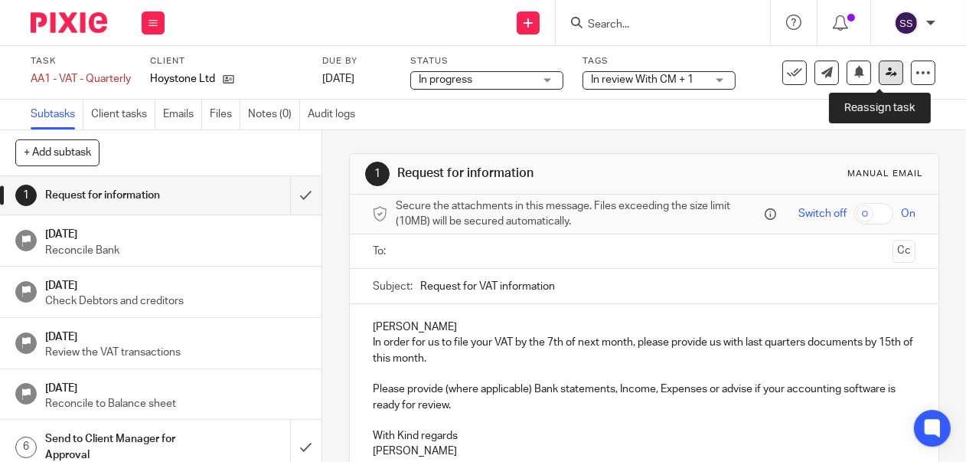
click at [886, 73] on icon at bounding box center [891, 72] width 11 height 11
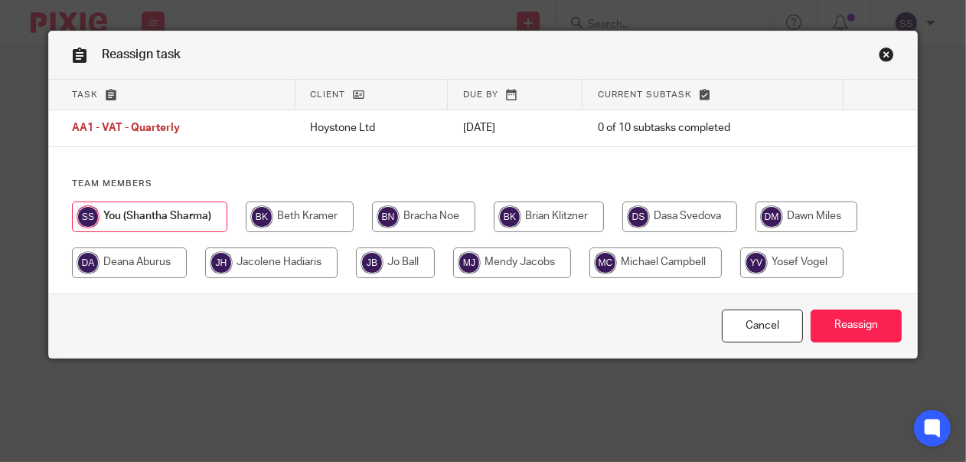
drag, startPoint x: 404, startPoint y: 253, endPoint x: 424, endPoint y: 253, distance: 19.9
click at [407, 253] on input "radio" at bounding box center [395, 262] width 79 height 31
radio input "true"
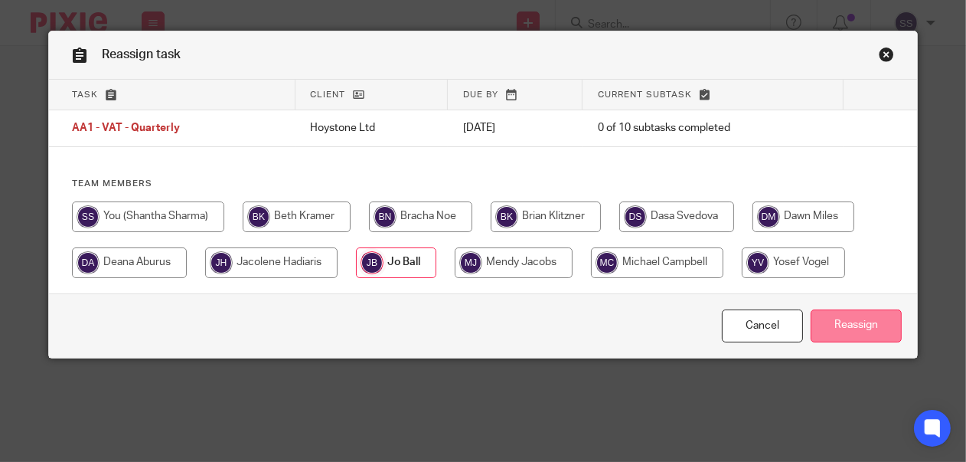
click at [855, 326] on input "Reassign" at bounding box center [856, 325] width 91 height 33
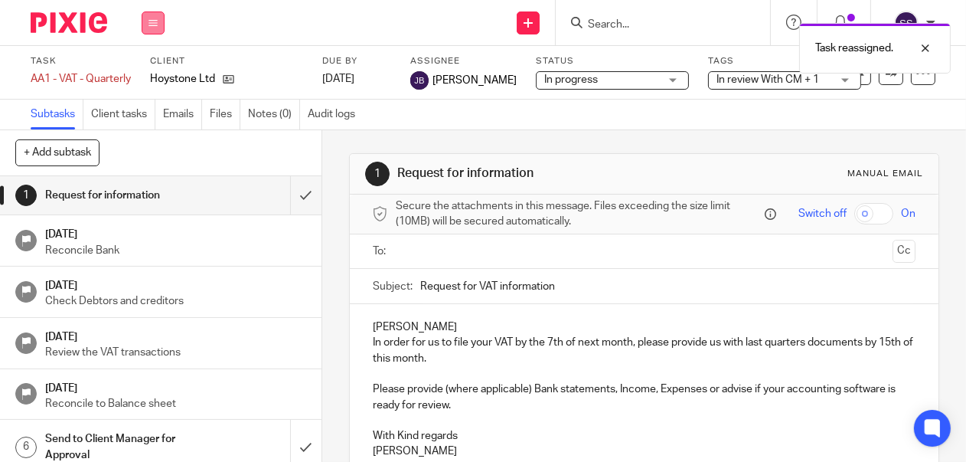
click at [161, 21] on button at bounding box center [153, 22] width 23 height 23
click at [153, 113] on link "Clients" at bounding box center [149, 116] width 34 height 11
